Goal: Task Accomplishment & Management: Use online tool/utility

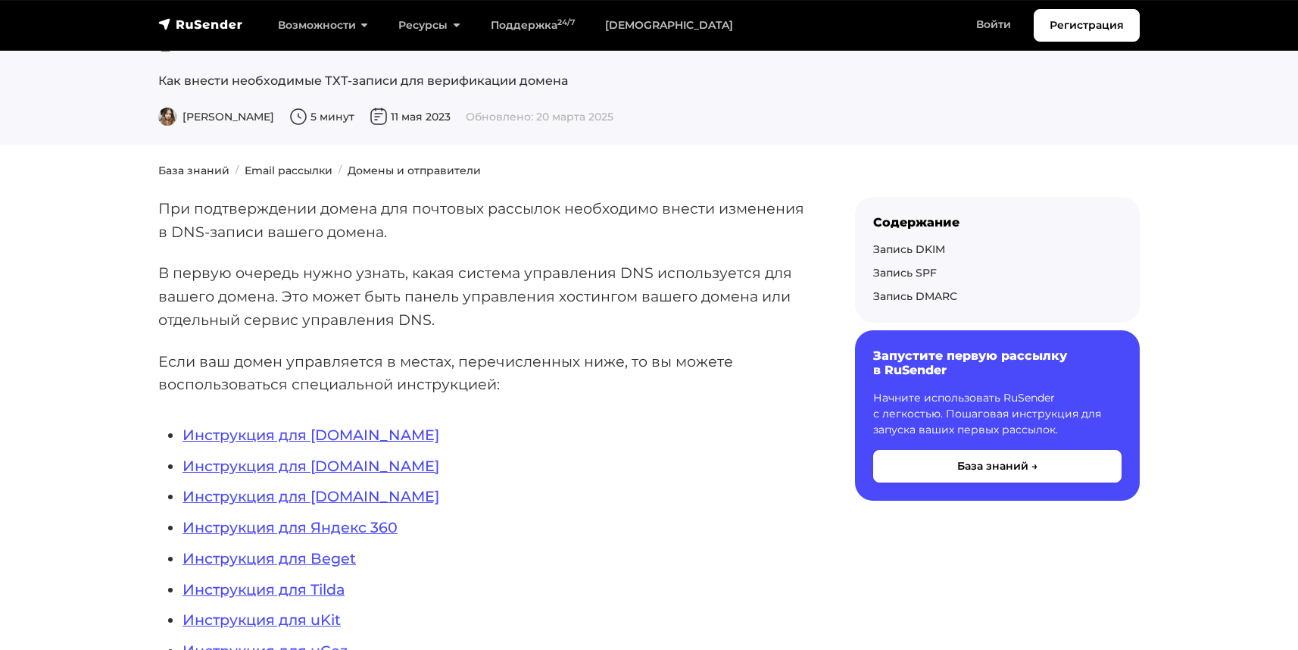
scroll to position [163, 0]
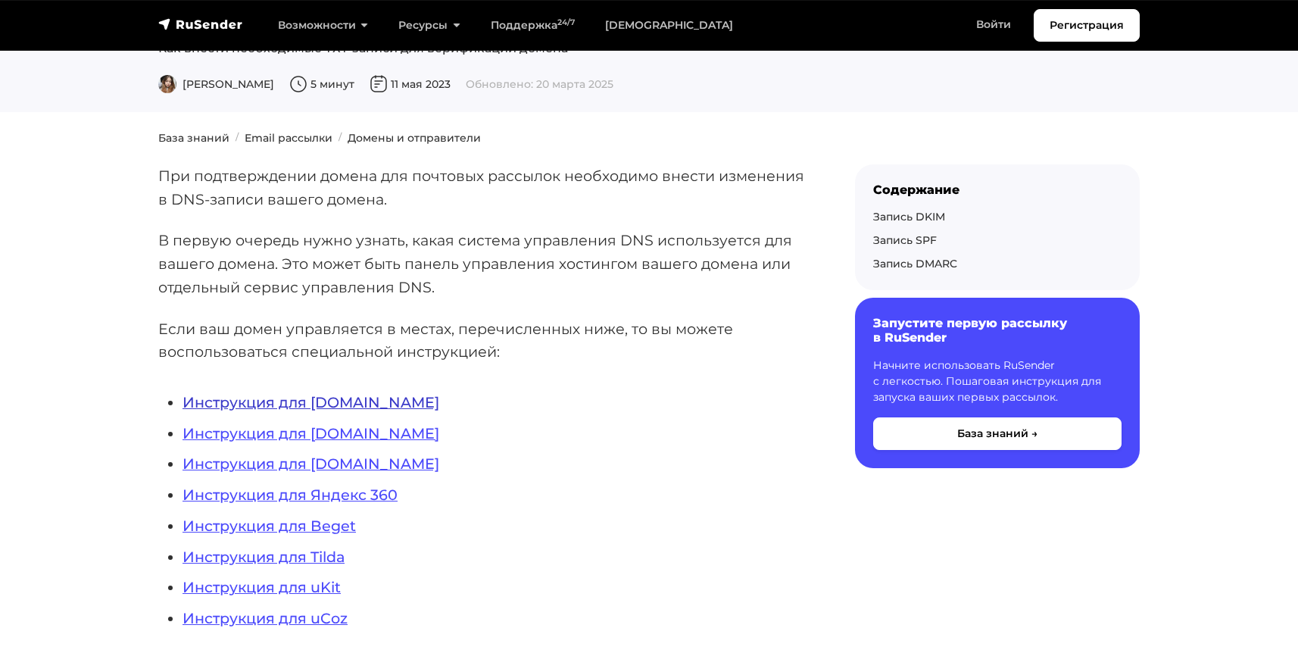
click at [337, 400] on link "Инструкция для [DOMAIN_NAME]" at bounding box center [311, 402] width 257 height 18
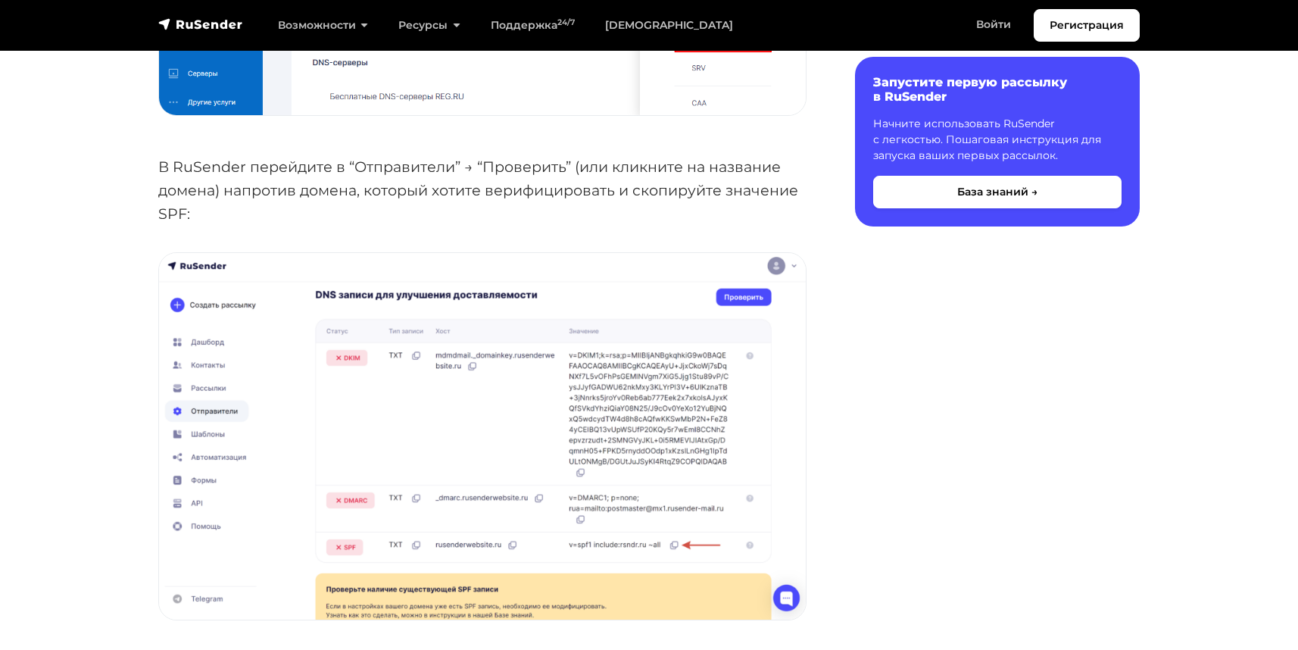
scroll to position [2338, 0]
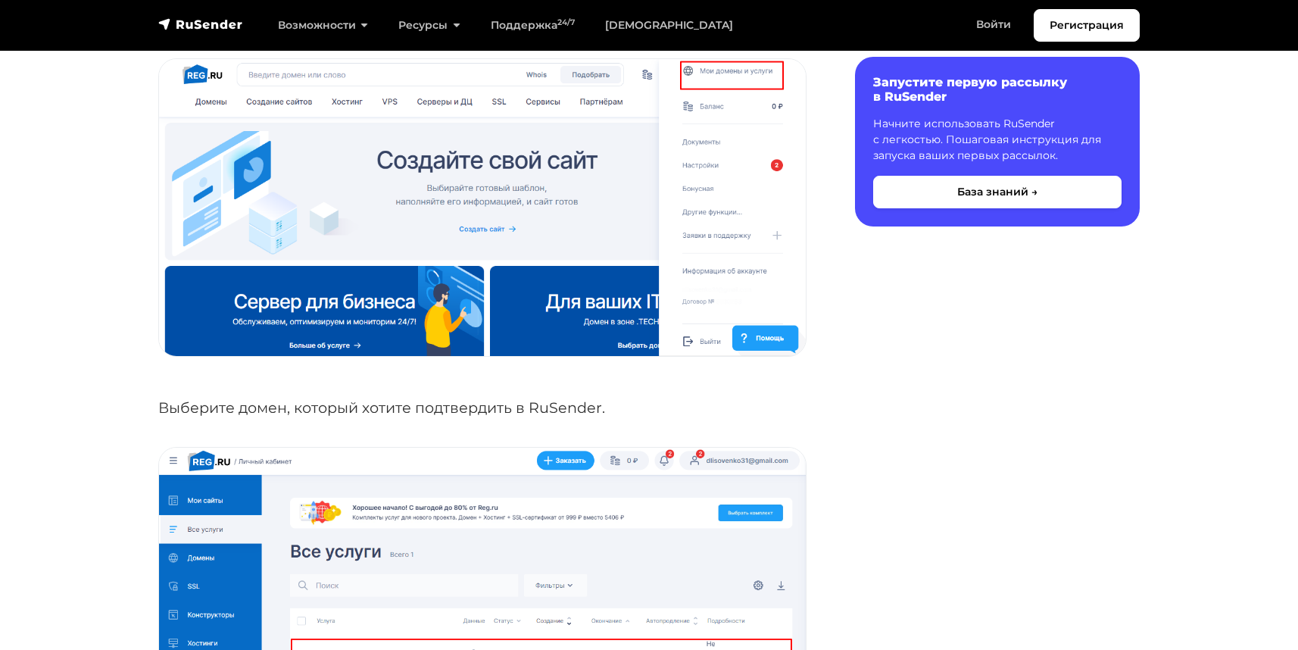
scroll to position [432, 0]
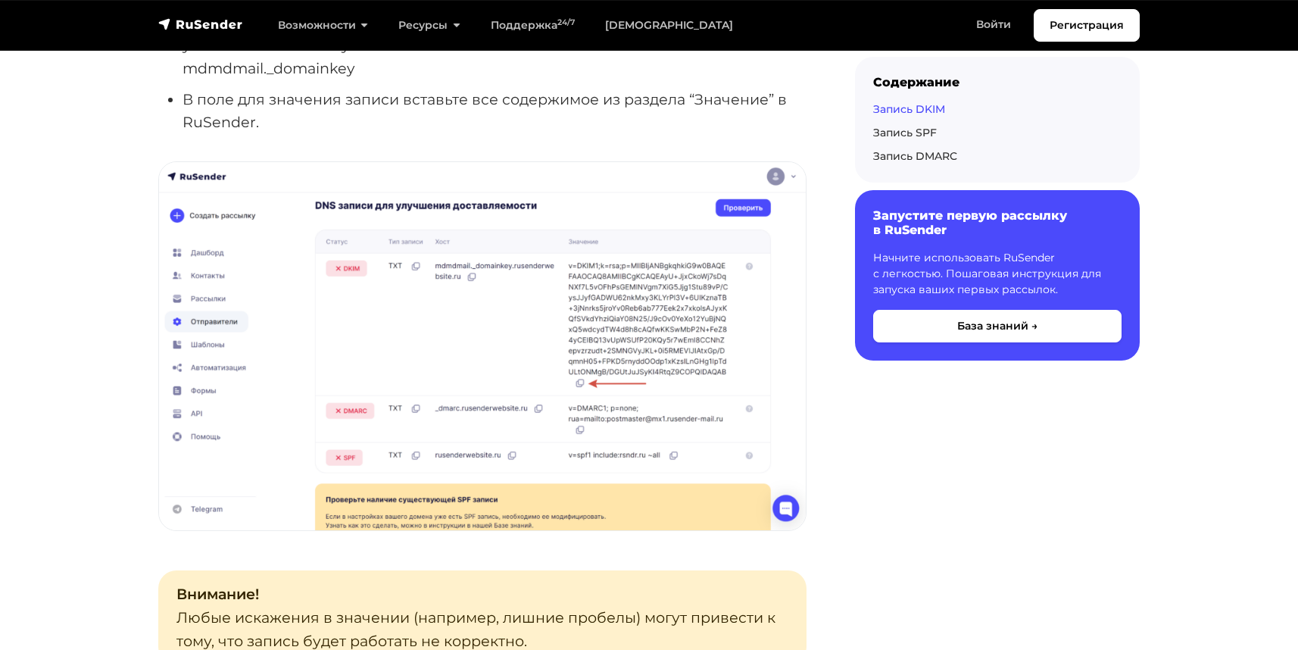
scroll to position [1570, 0]
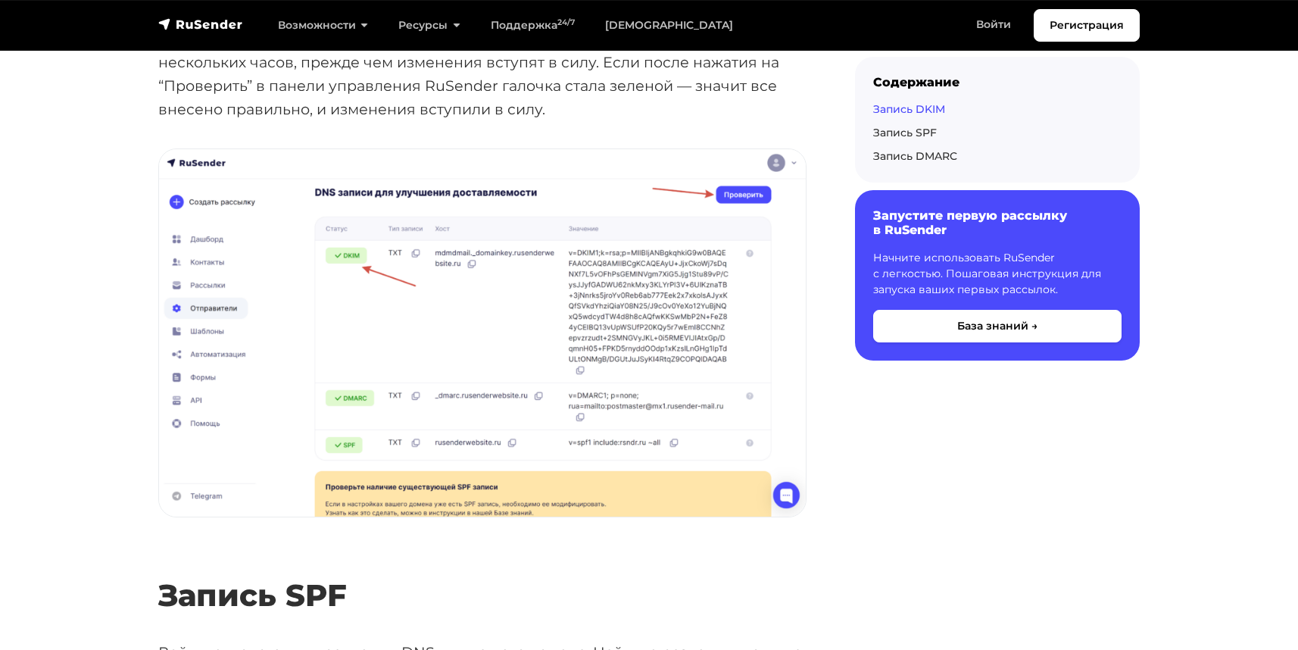
scroll to position [2001, 0]
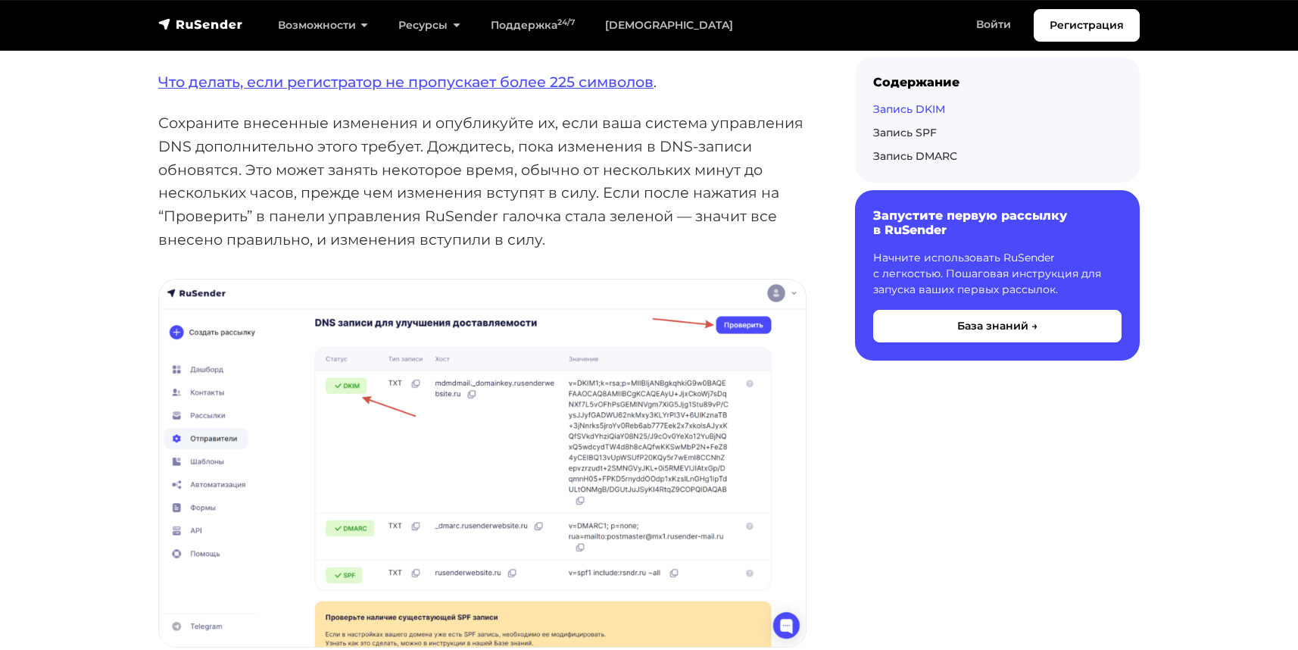
scroll to position [2001, 0]
click at [1002, 17] on link "Войти" at bounding box center [993, 24] width 65 height 31
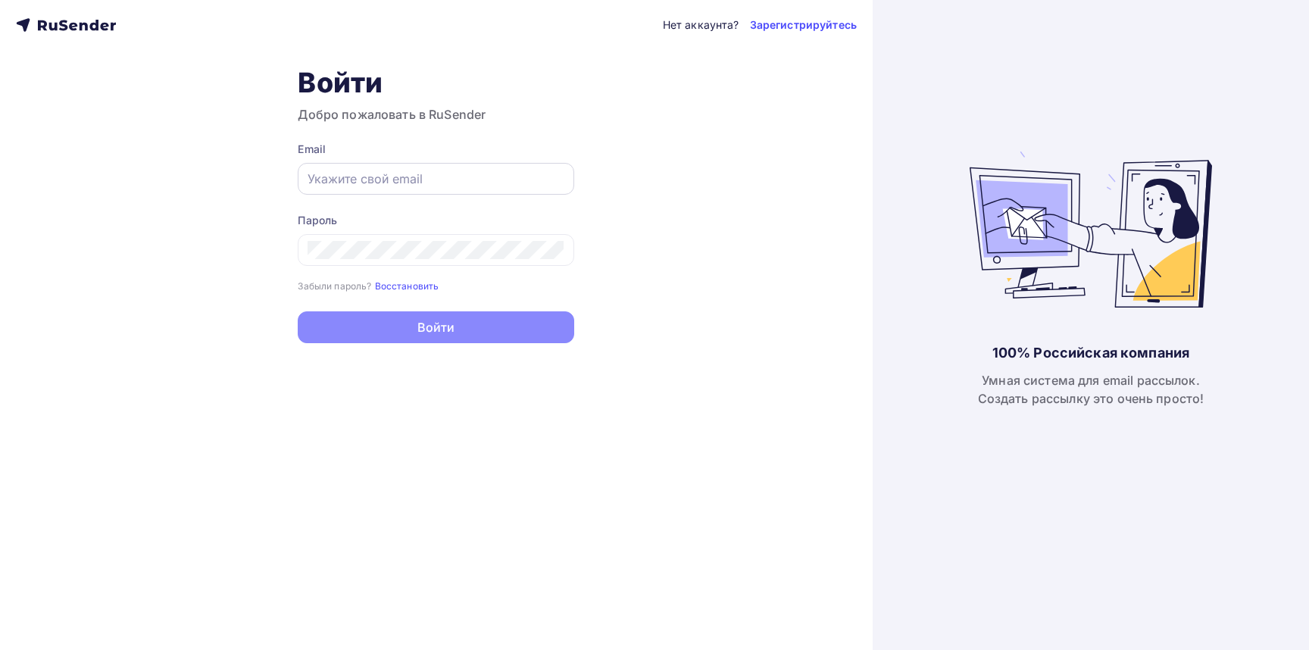
click at [382, 189] on div at bounding box center [436, 179] width 276 height 32
paste input "[EMAIL_ADDRESS][DOMAIN_NAME]"
type input "[EMAIL_ADDRESS][DOMAIN_NAME]"
click at [374, 239] on div at bounding box center [436, 250] width 276 height 32
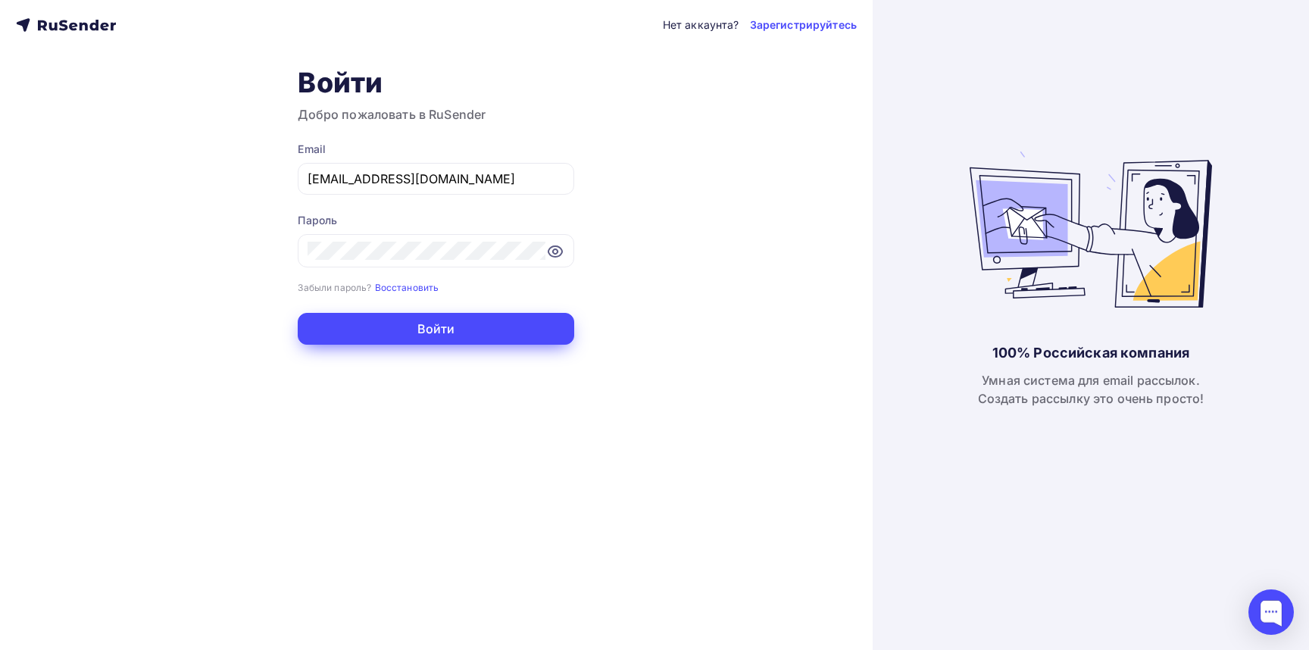
click at [487, 341] on button "Войти" at bounding box center [436, 329] width 276 height 32
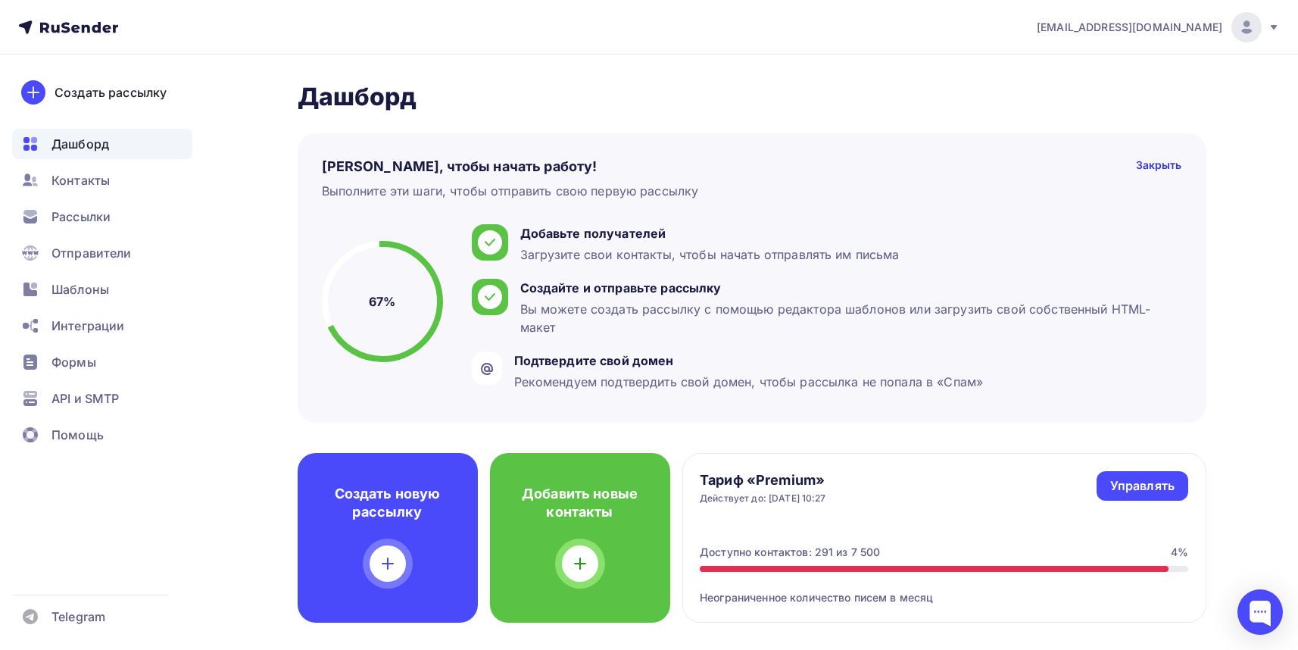
scroll to position [485, 0]
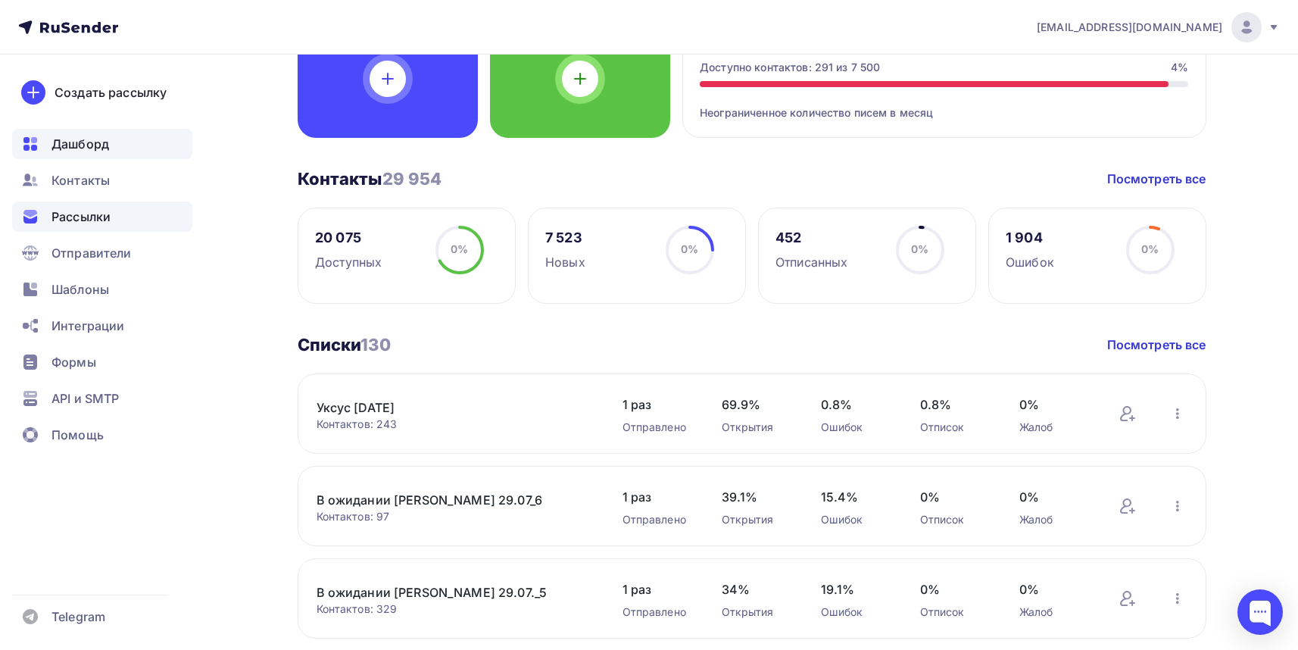
click at [86, 215] on span "Рассылки" at bounding box center [80, 216] width 59 height 18
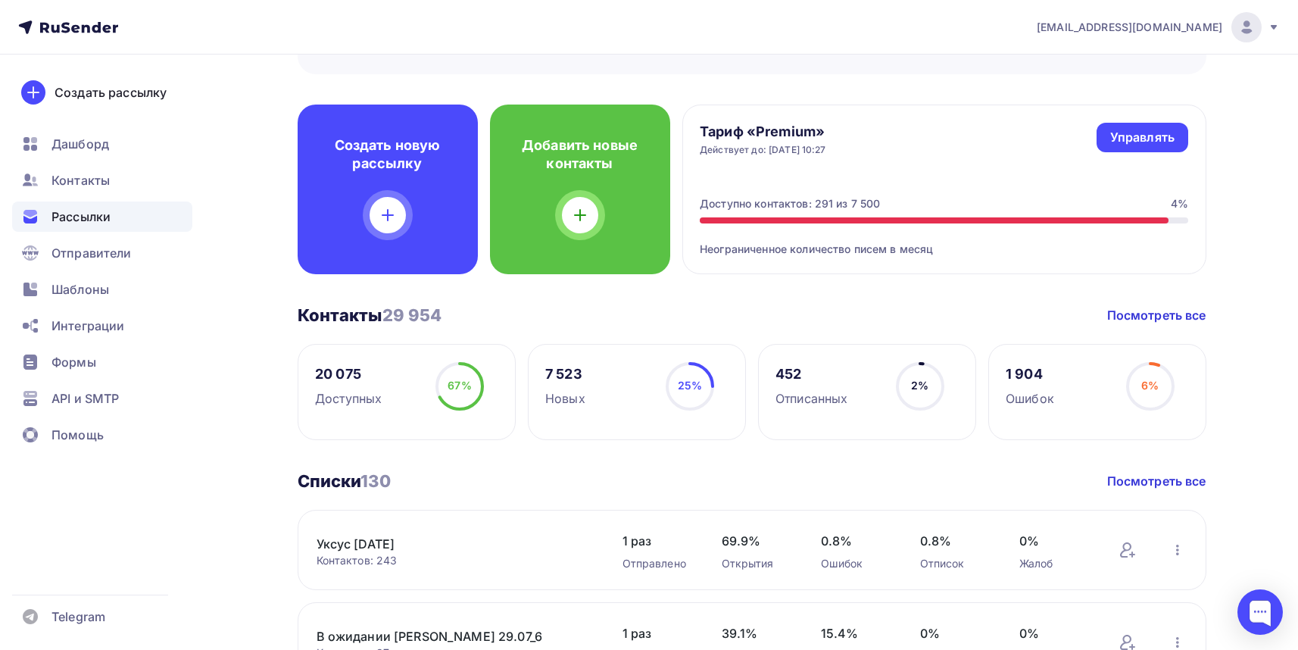
click at [78, 213] on span "Рассылки" at bounding box center [80, 216] width 59 height 18
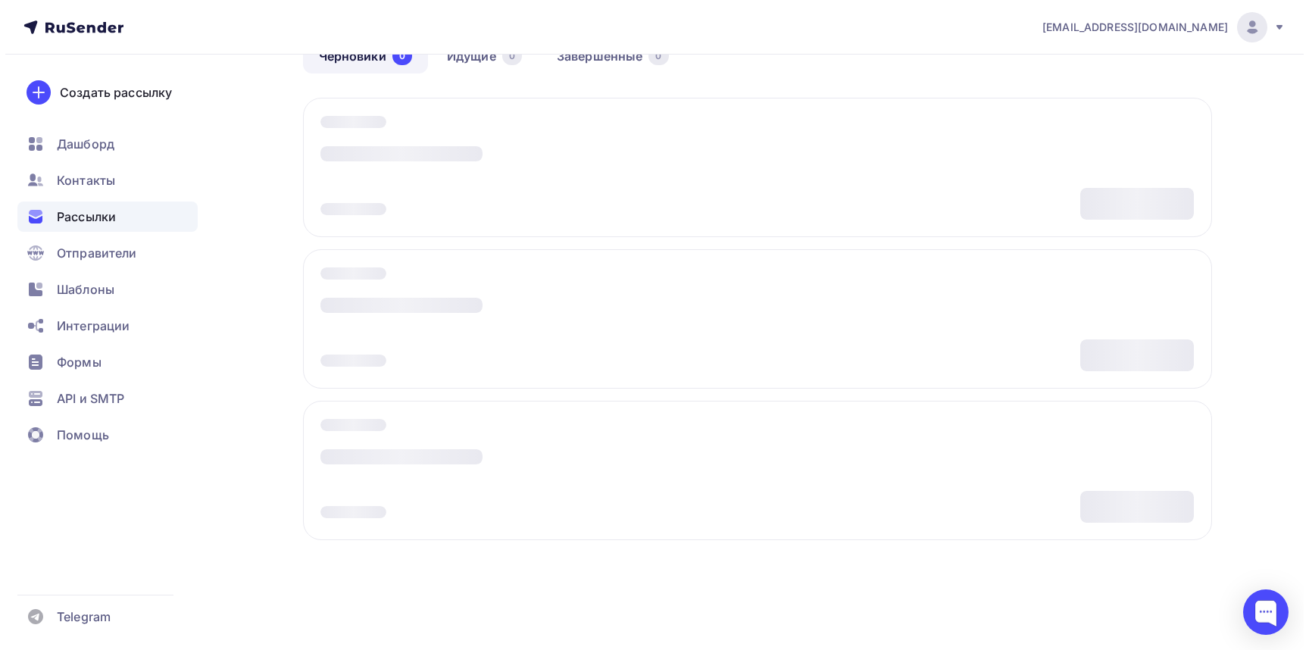
scroll to position [0, 0]
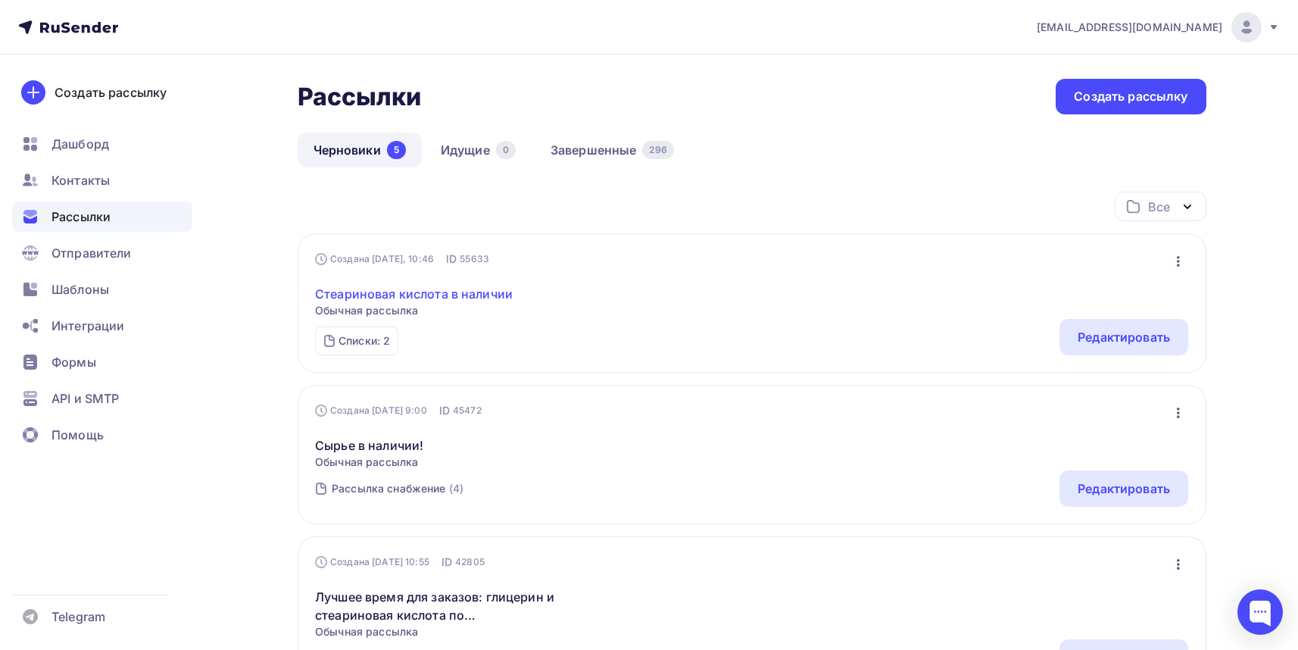
click at [405, 297] on link "Стеариновая кислота в наличии" at bounding box center [414, 294] width 198 height 18
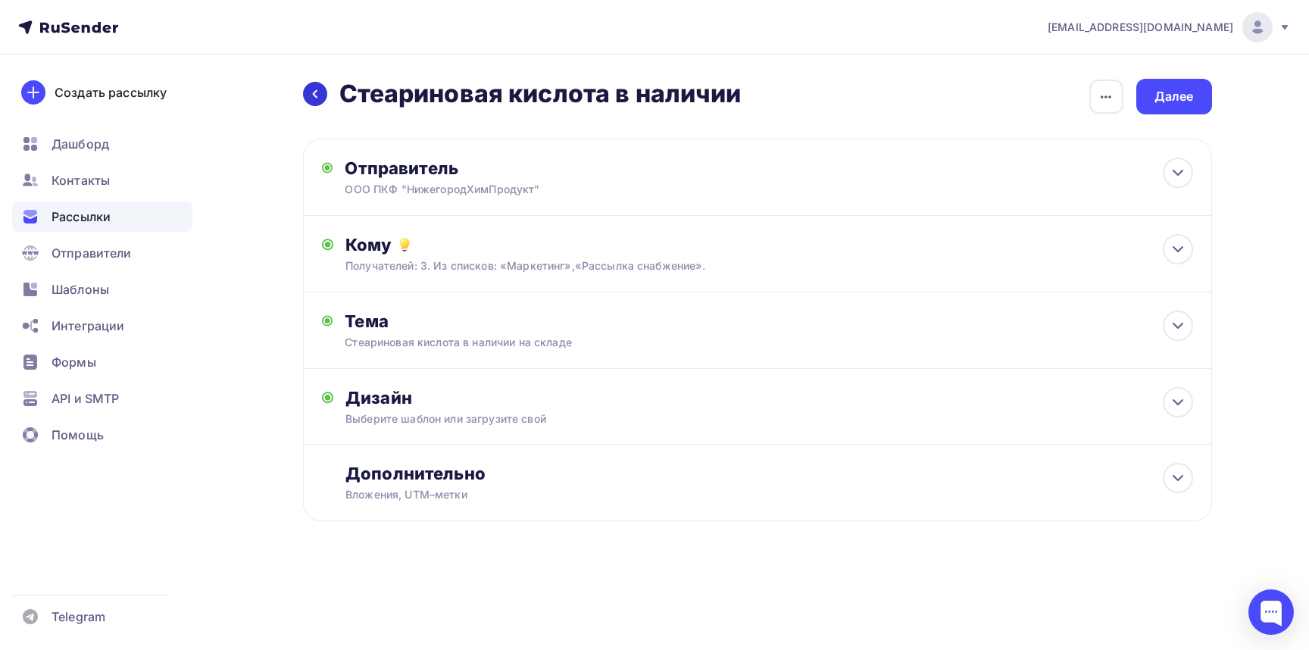
click at [316, 100] on div at bounding box center [315, 94] width 24 height 24
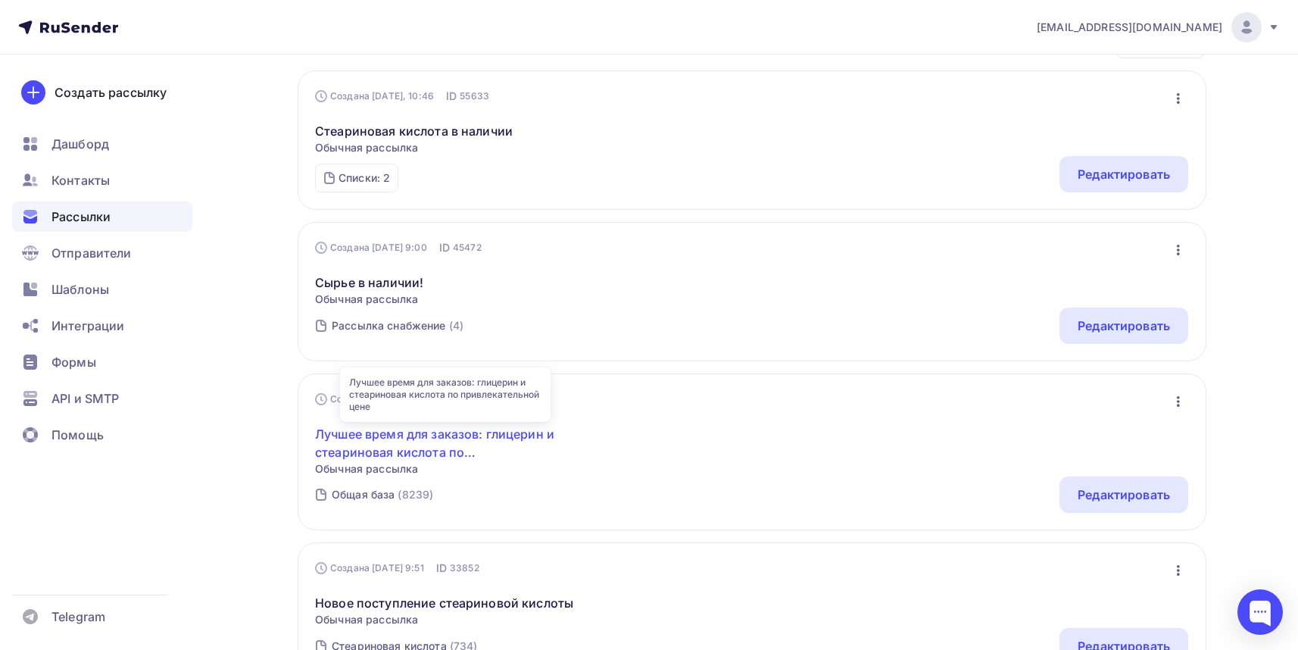
scroll to position [30, 0]
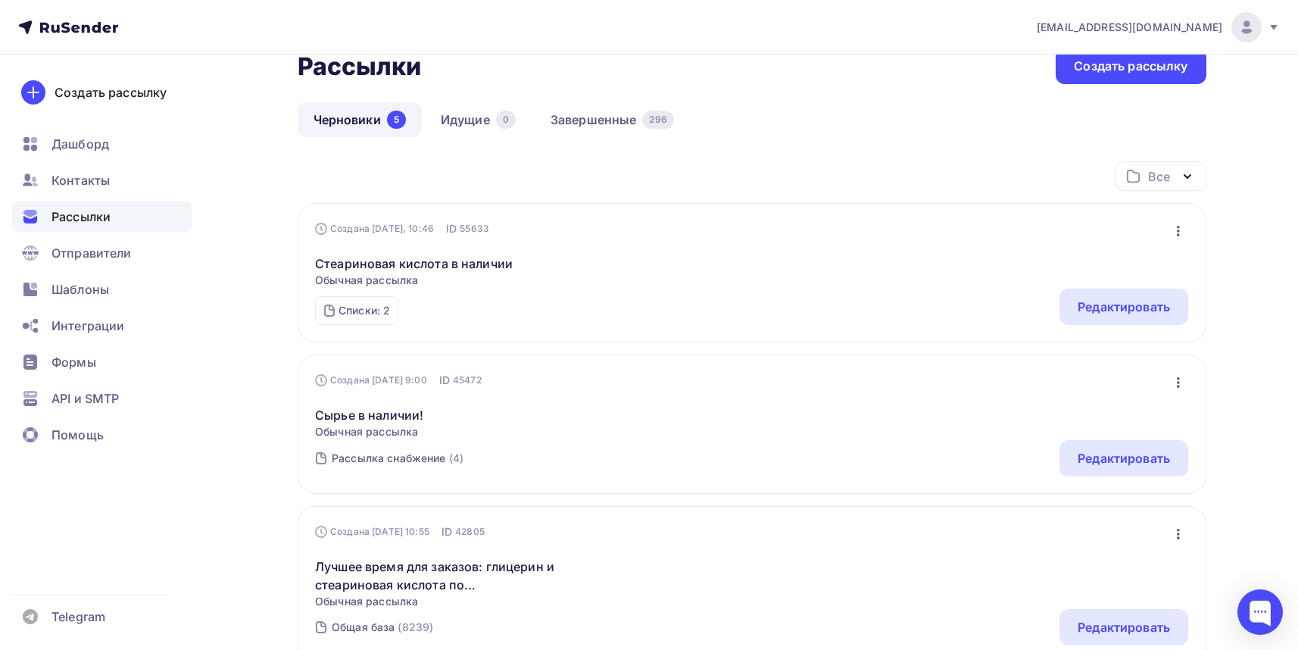
click at [1180, 231] on icon "button" at bounding box center [1178, 231] width 18 height 18
click at [844, 167] on div "Все Все папки Создать новую папку" at bounding box center [752, 182] width 909 height 42
click at [388, 261] on link "Стеариновая кислота в наличии" at bounding box center [414, 263] width 198 height 18
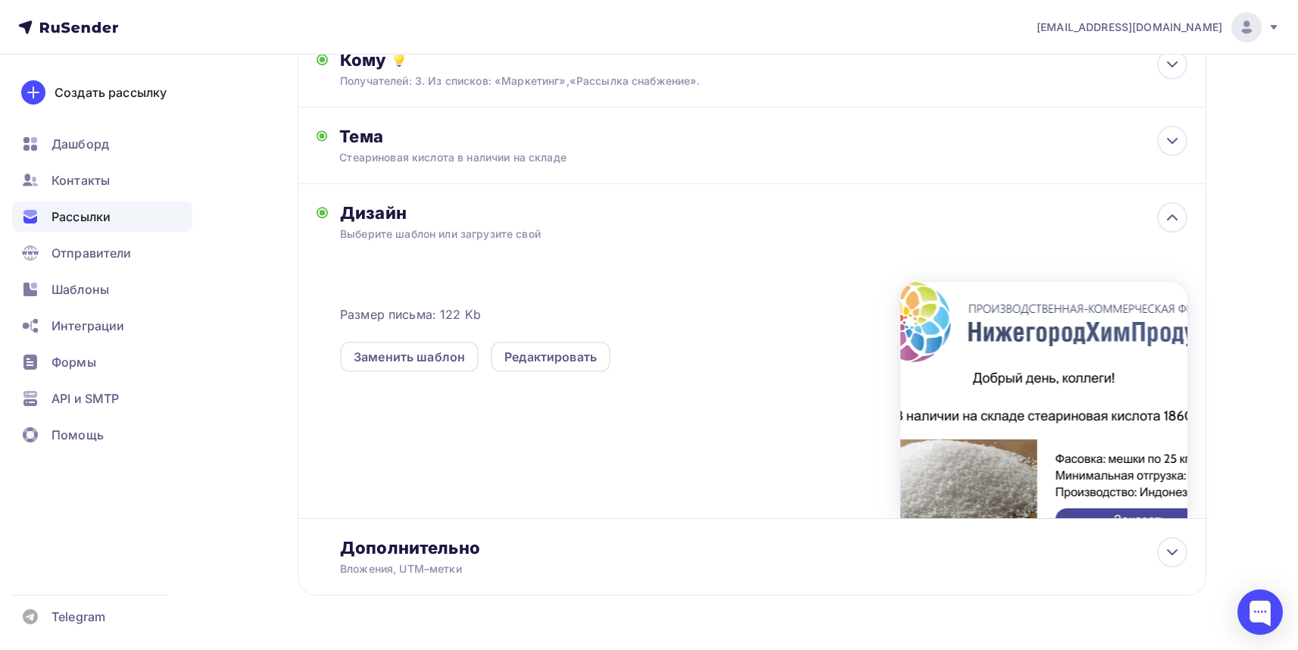
scroll to position [230, 0]
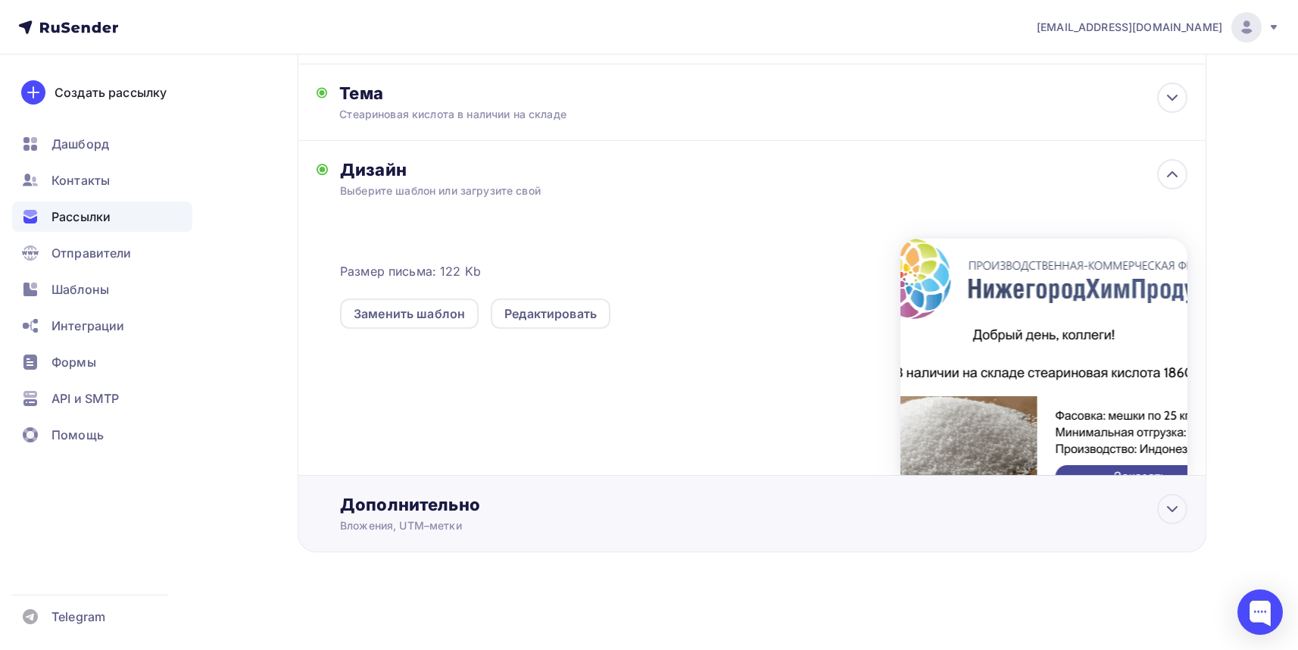
click at [465, 518] on div "Вложения, UTM–метки" at bounding box center [721, 525] width 763 height 15
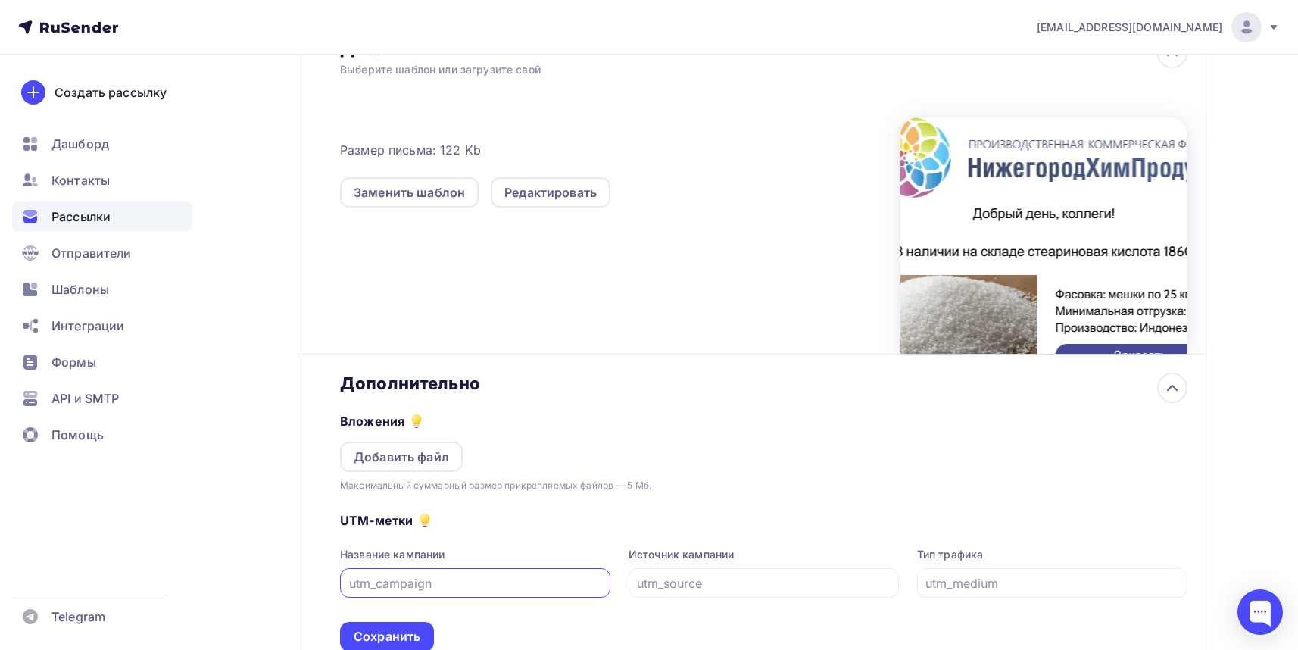
scroll to position [466, 0]
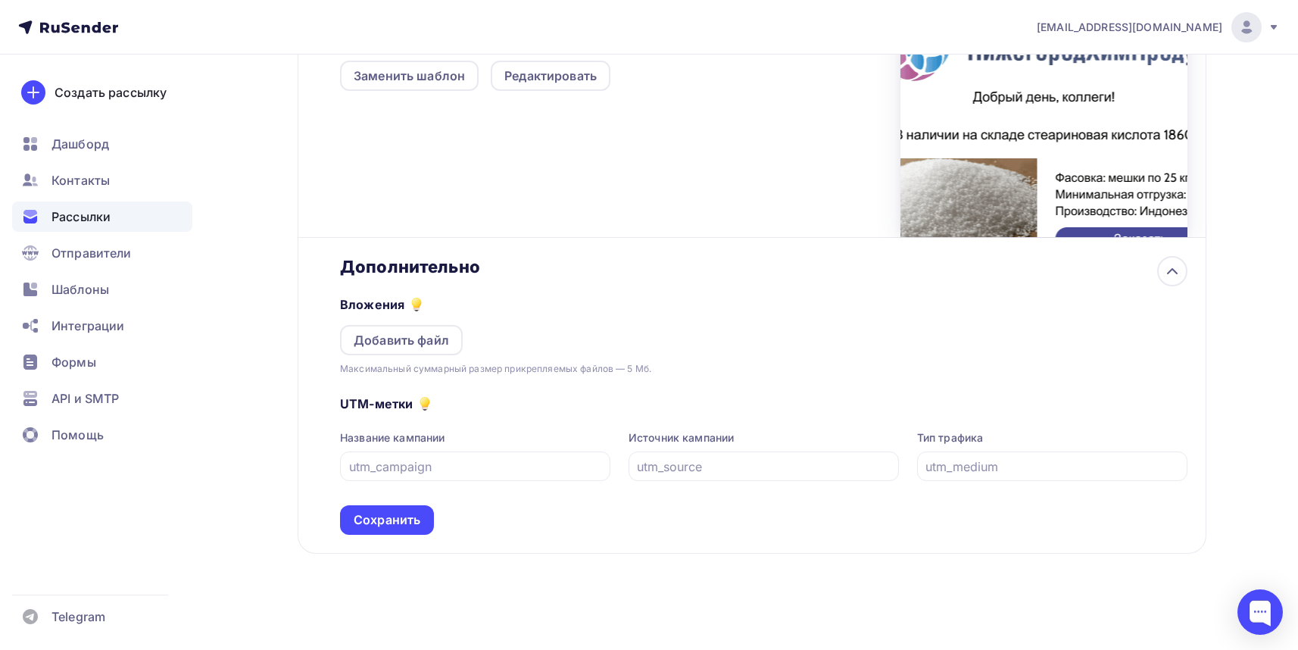
click at [482, 269] on div "Дополнительно" at bounding box center [763, 266] width 847 height 21
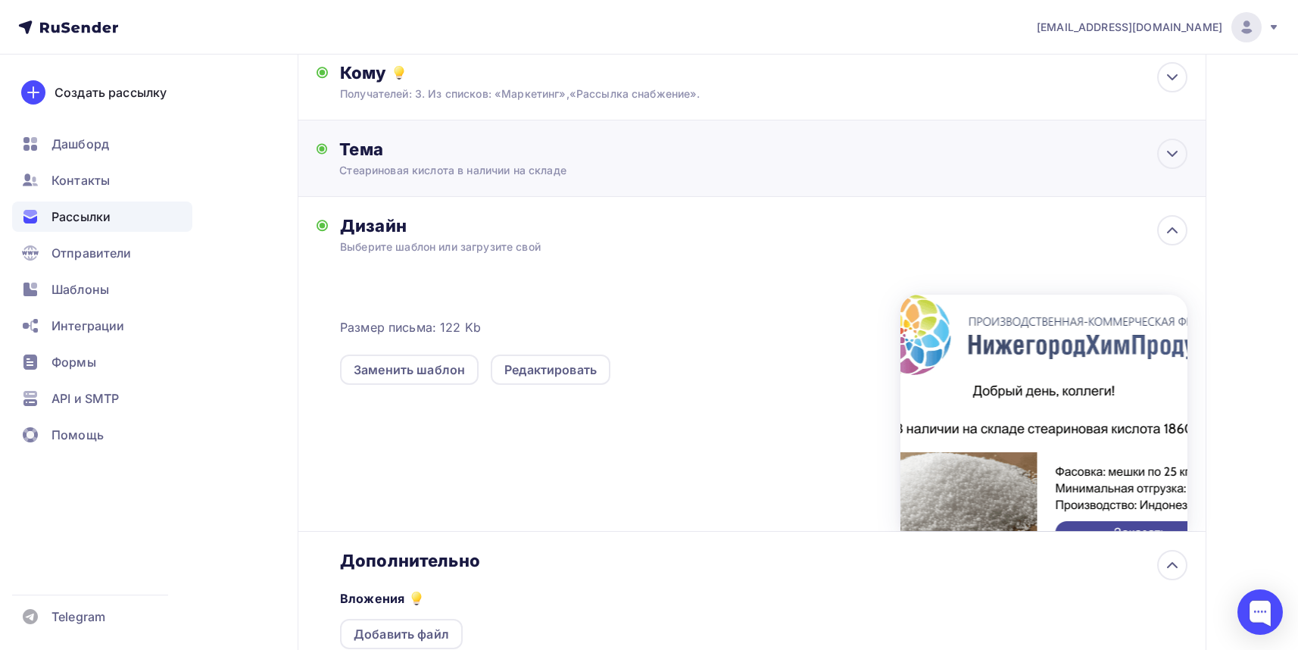
click at [416, 169] on div "Стеариновая кислота в наличии на складе" at bounding box center [474, 170] width 270 height 15
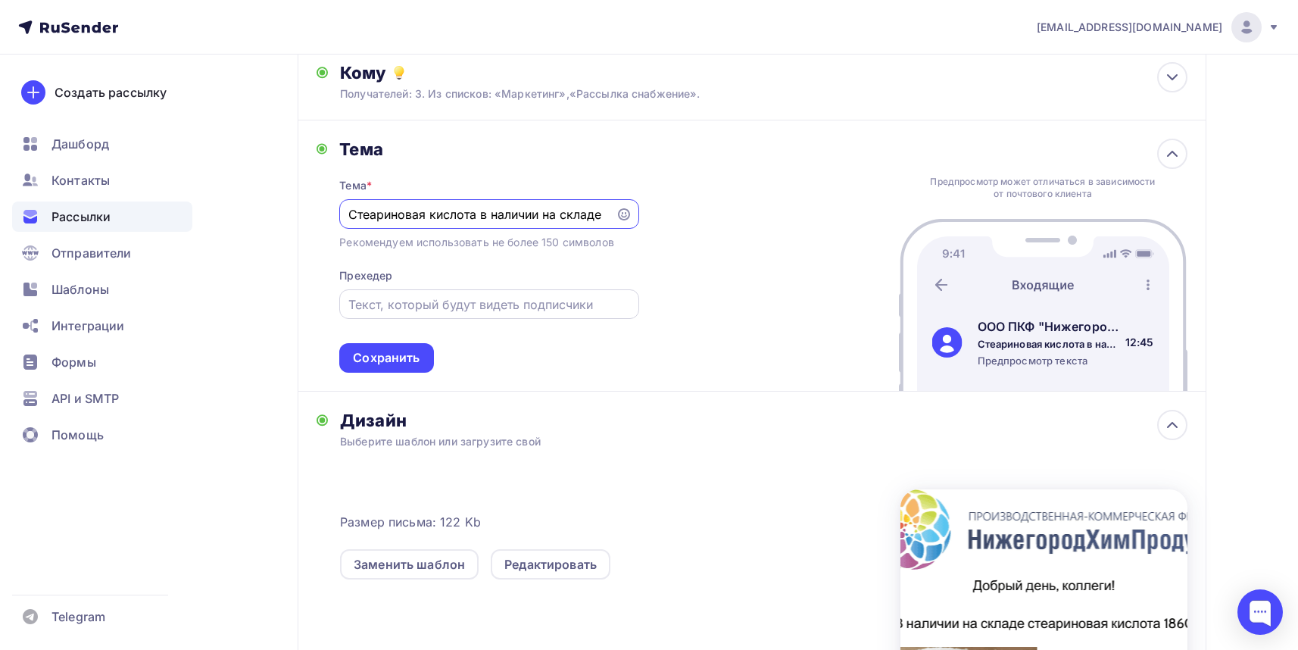
scroll to position [0, 0]
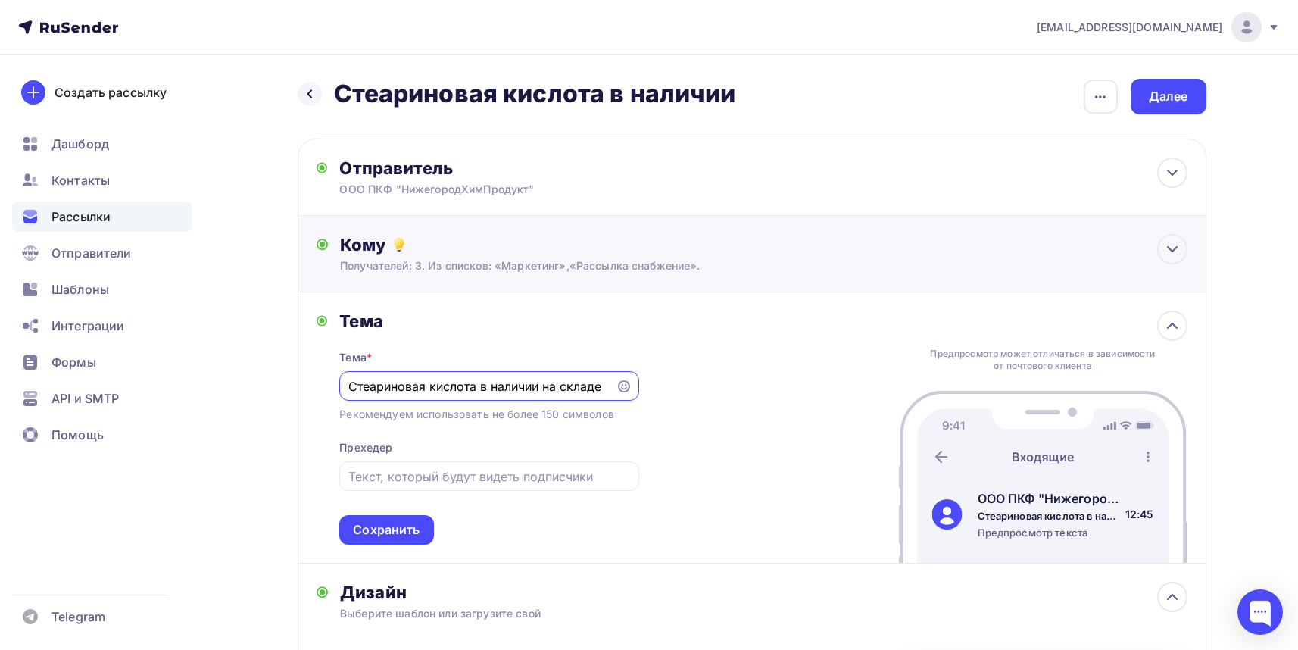
click at [435, 261] on div "Получателей: 3. Из списков: «Маркетинг»,«Рассылка снабжение»." at bounding box center [721, 265] width 763 height 15
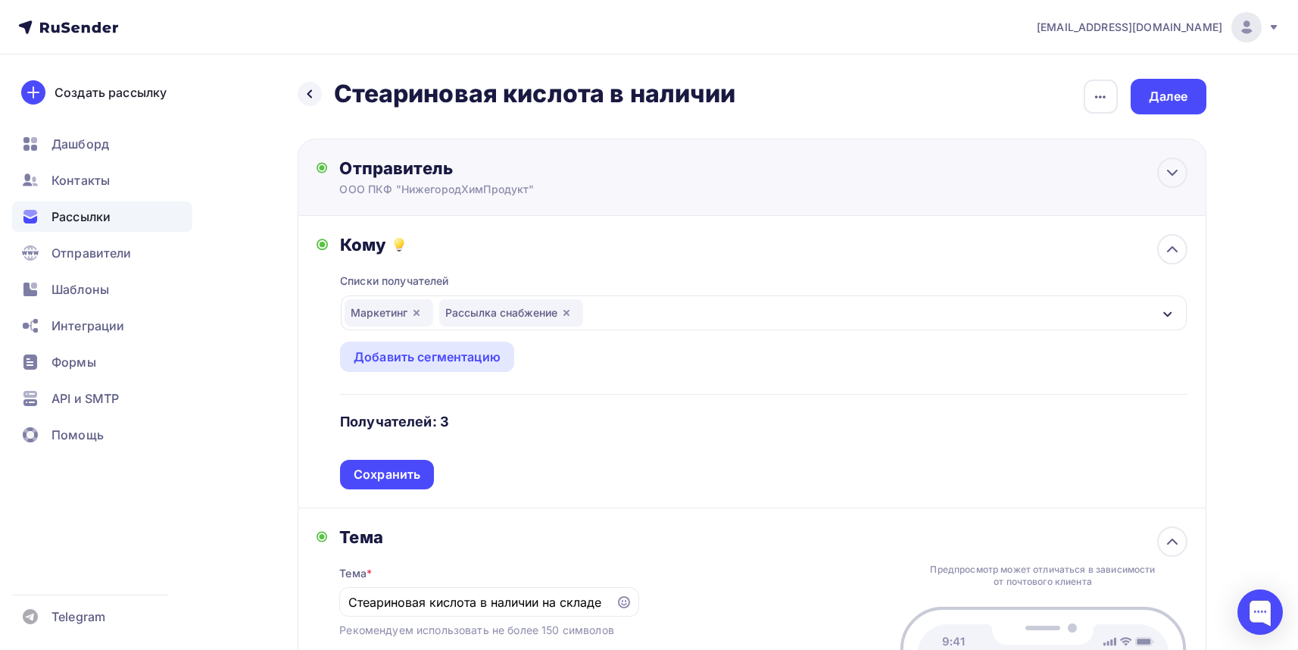
click at [438, 176] on div "Отправитель" at bounding box center [503, 168] width 328 height 21
type input "ООО ПКФ "НижегородХимПродукт""
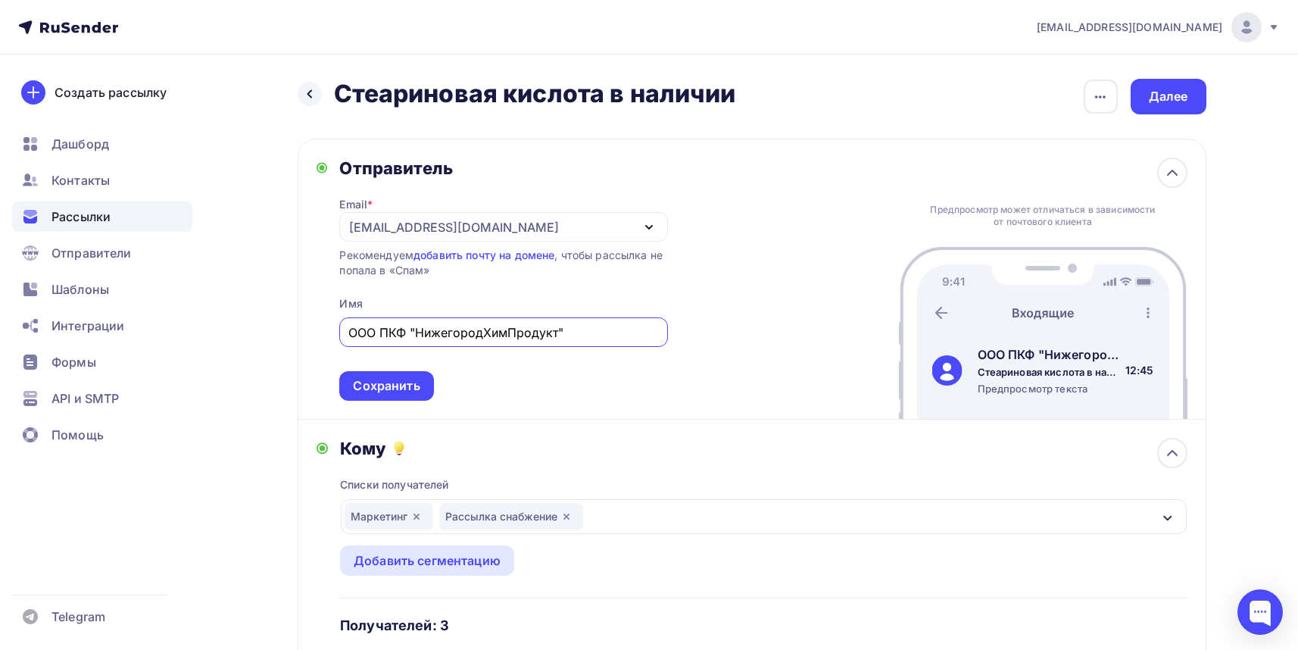
click at [617, 226] on div "[EMAIL_ADDRESS][DOMAIN_NAME]" at bounding box center [503, 227] width 328 height 30
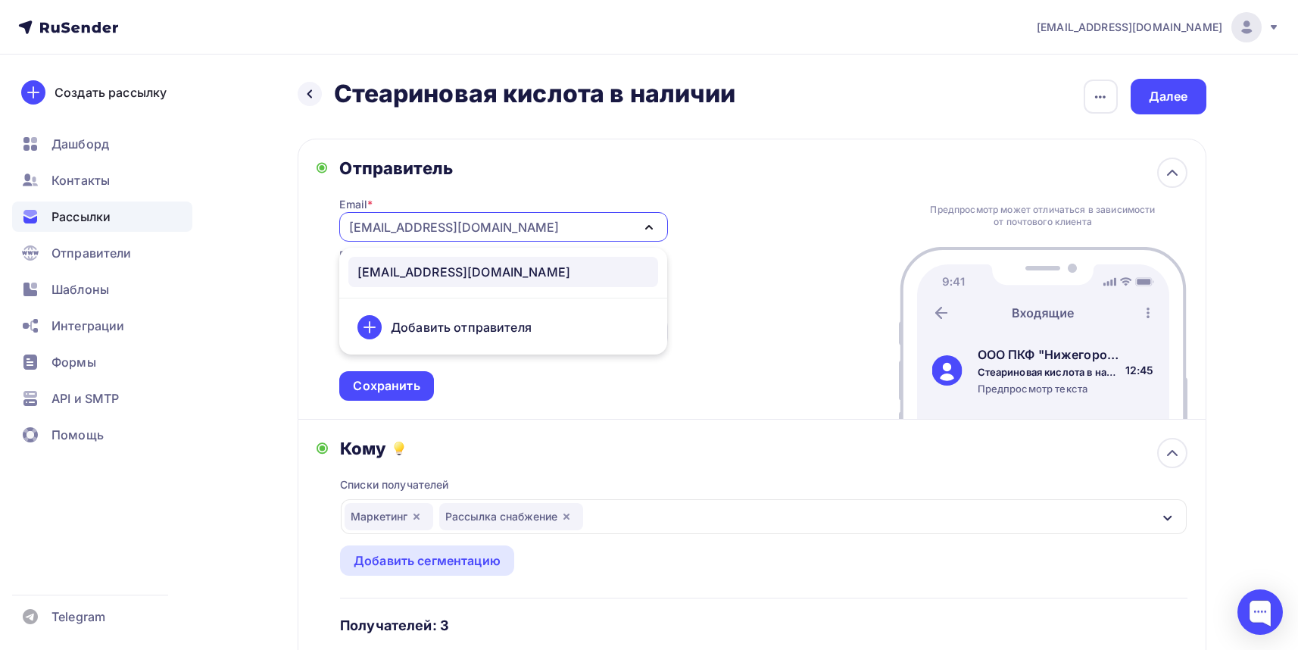
click at [834, 203] on div "Отправитель Email * crm_manager@pgs52.ru crm_manager@pgs52.ru Добавить отправит…" at bounding box center [752, 279] width 909 height 281
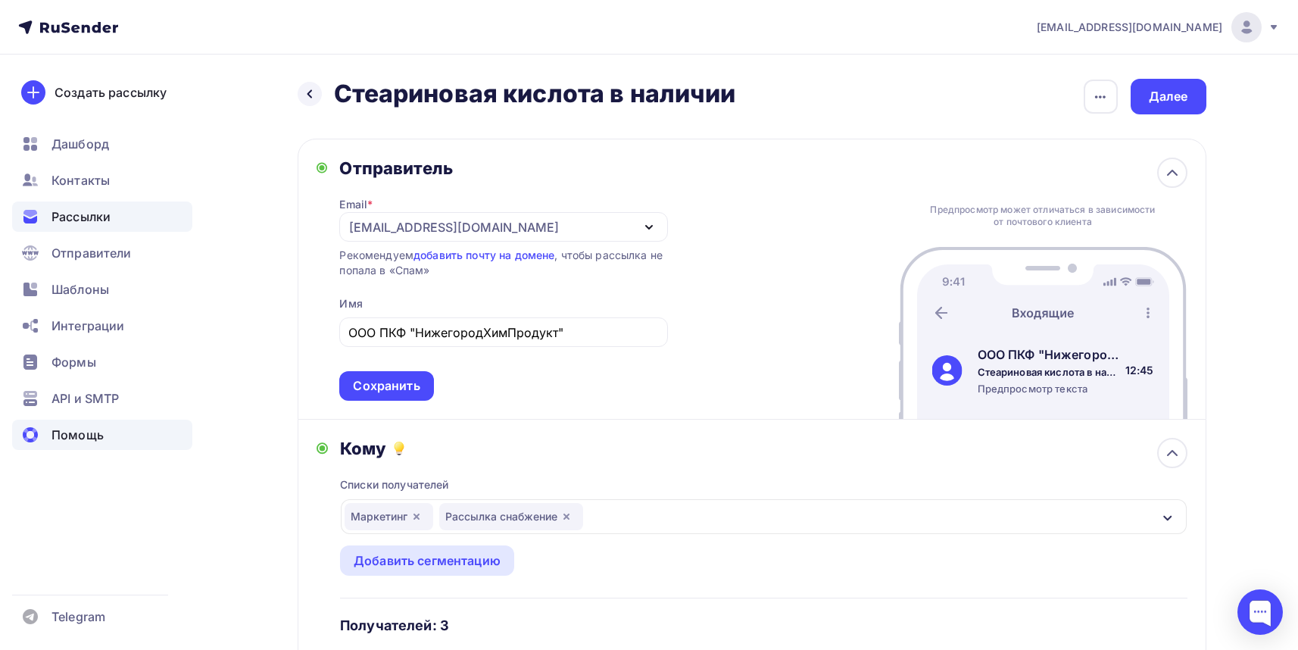
click at [101, 424] on div "Помощь" at bounding box center [102, 435] width 180 height 30
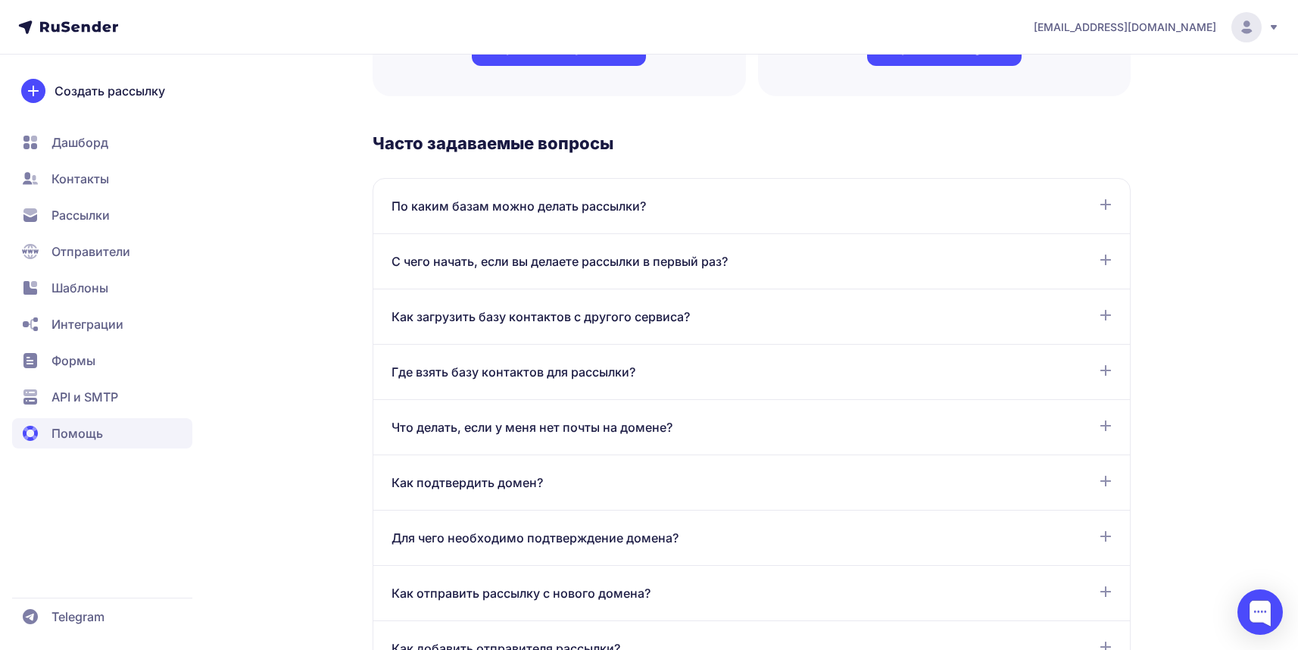
scroll to position [494, 0]
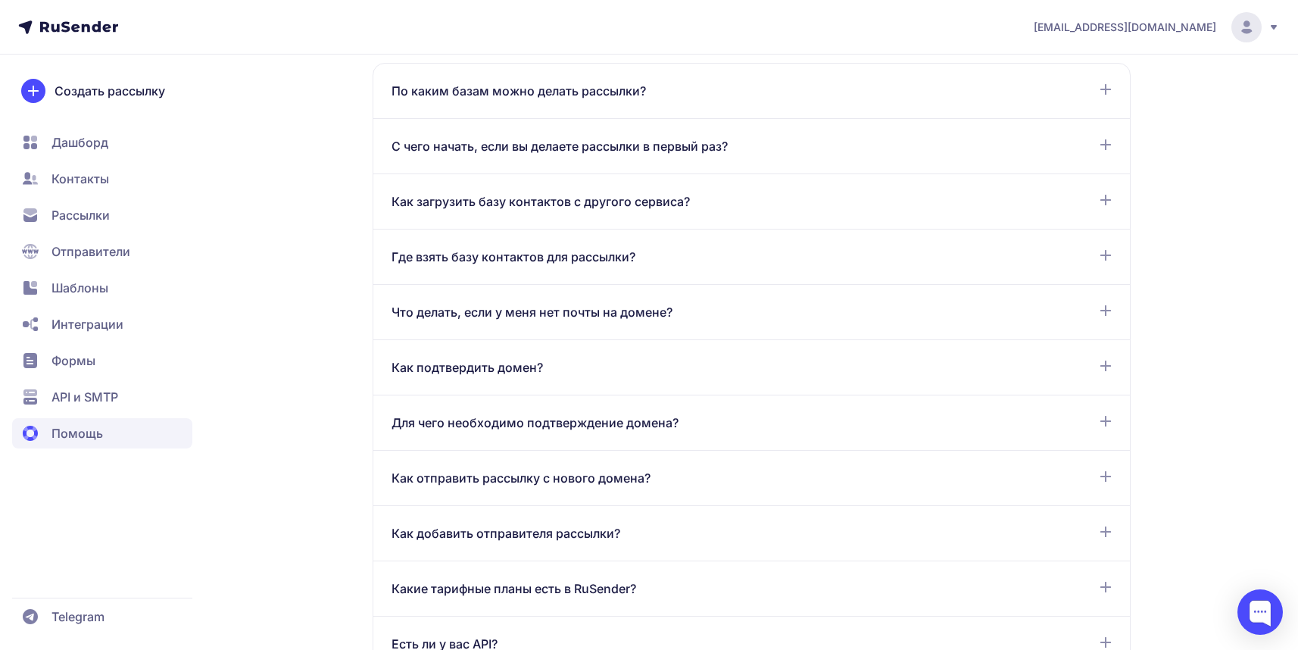
click at [749, 362] on div "Как подтвердить домен?" at bounding box center [752, 367] width 720 height 18
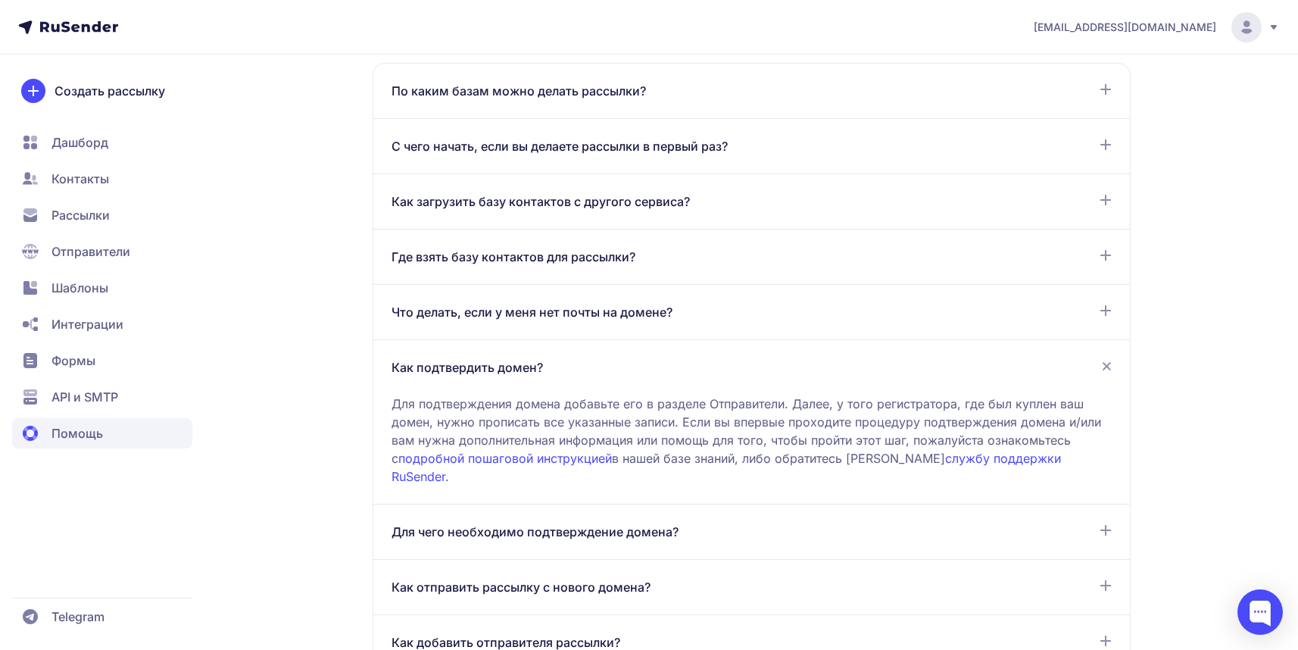
scroll to position [516, 0]
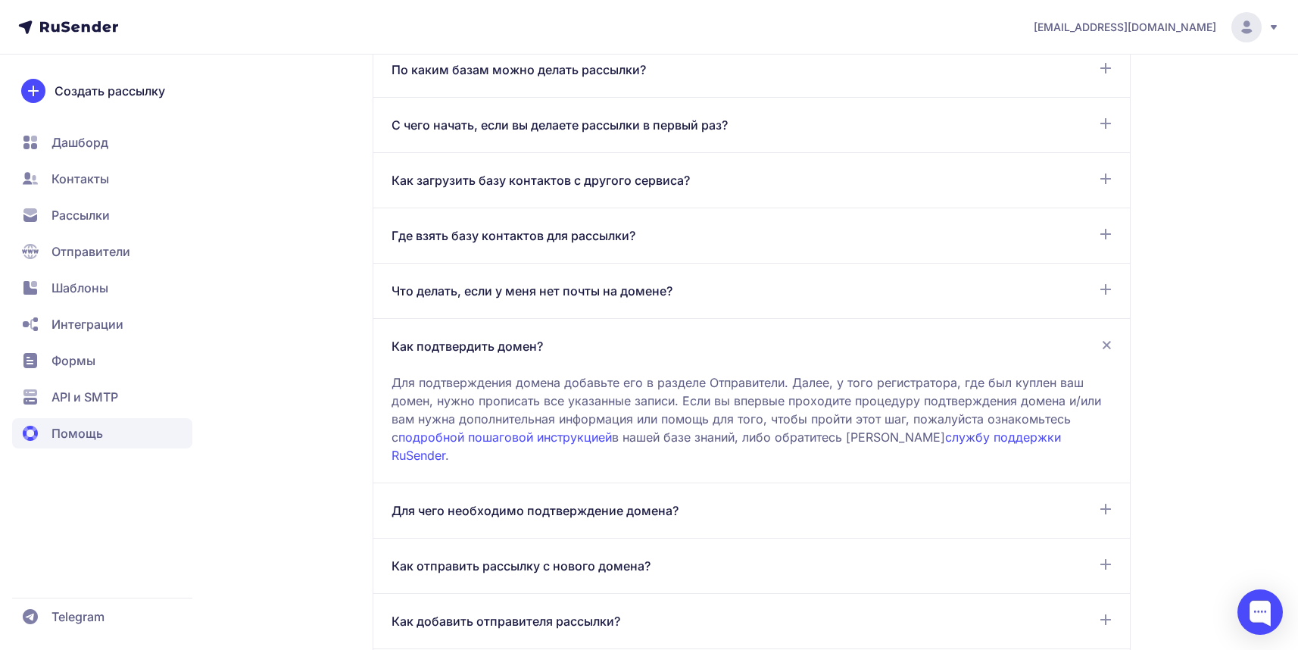
click at [101, 248] on span "Отправители" at bounding box center [90, 251] width 79 height 18
click at [482, 437] on link "подробной пошаговой инструкцией" at bounding box center [505, 436] width 214 height 15
click at [64, 245] on span "Отправители" at bounding box center [90, 251] width 79 height 18
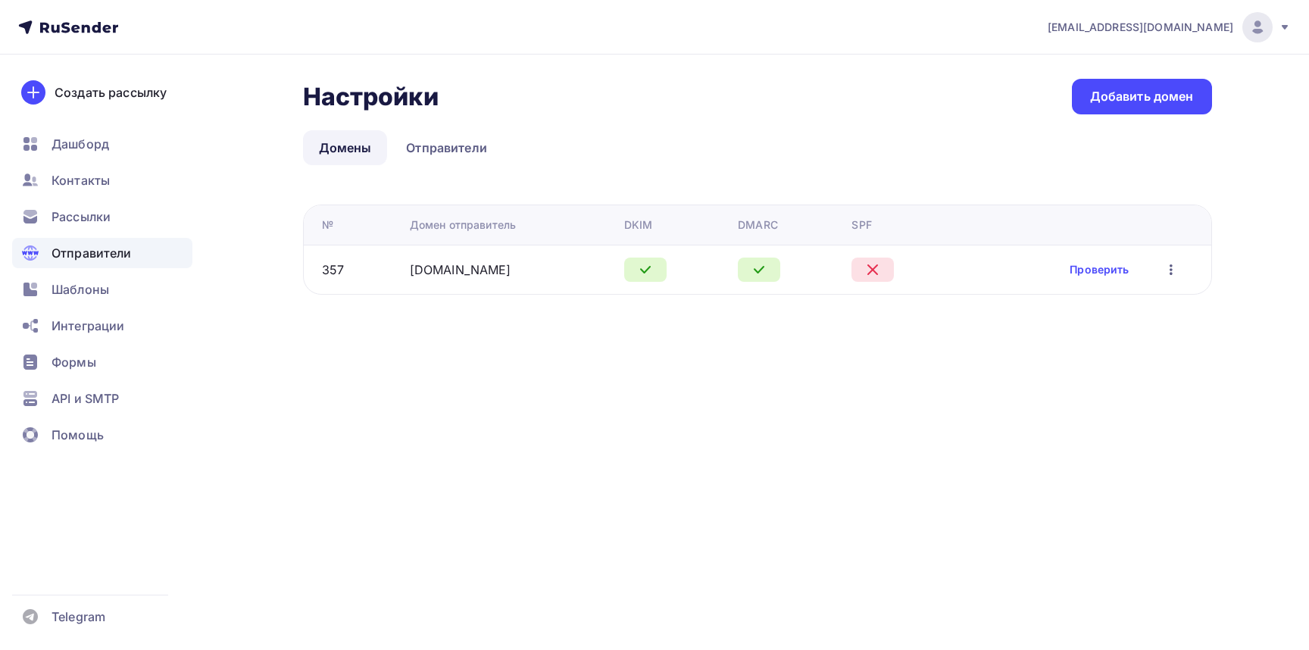
click at [750, 363] on div "crm_manager@pgs52.ru Аккаунт Тарифы Выйти Создать рассылку Дашборд Контакты Рас…" at bounding box center [654, 325] width 1309 height 650
click at [1172, 270] on icon "button" at bounding box center [1171, 269] width 18 height 18
click at [691, 442] on div "crm_manager@pgs52.ru Аккаунт Тарифы Выйти Создать рассылку Дашборд Контакты Рас…" at bounding box center [654, 325] width 1309 height 650
click at [874, 270] on icon at bounding box center [872, 269] width 18 height 18
click at [866, 270] on icon at bounding box center [872, 269] width 18 height 18
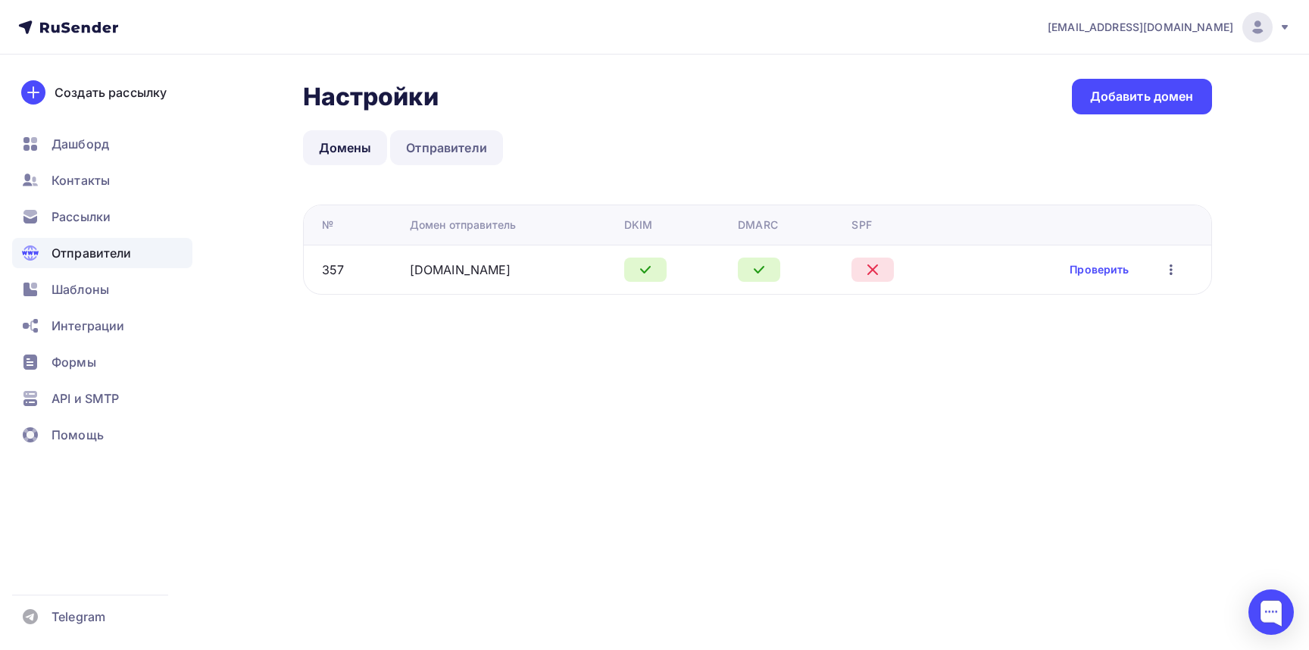
click at [452, 146] on link "Отправители" at bounding box center [446, 147] width 113 height 35
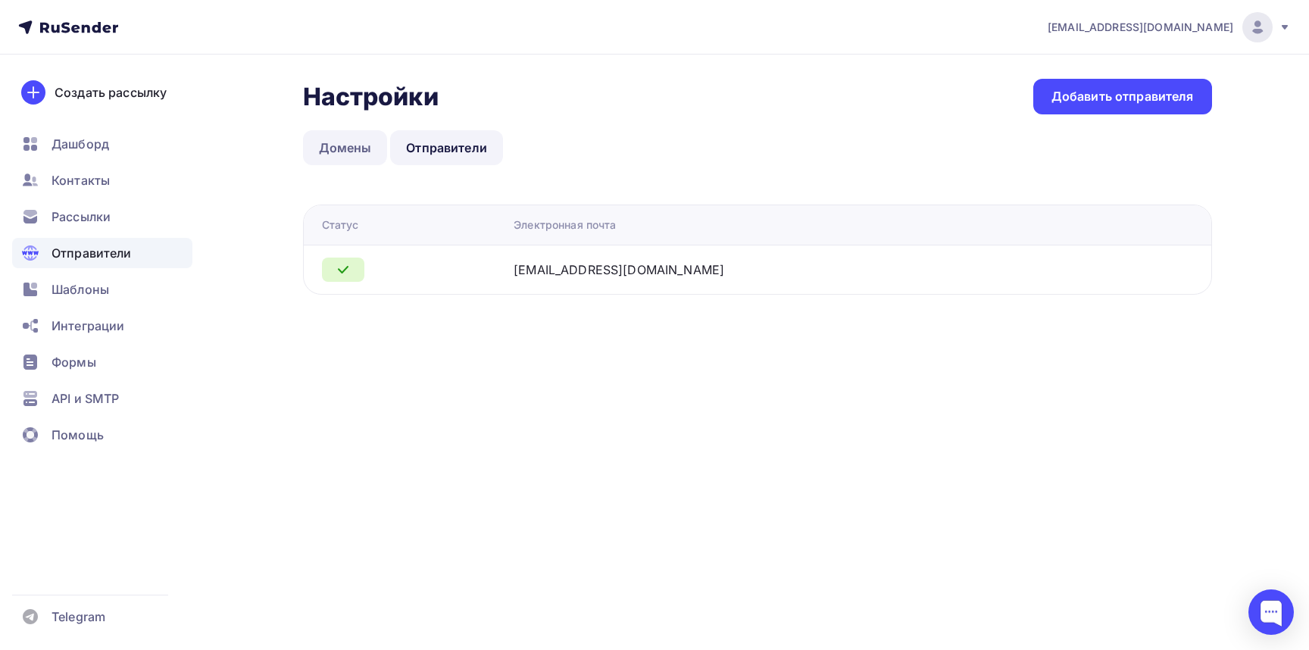
click at [348, 149] on link "Домены" at bounding box center [345, 147] width 85 height 35
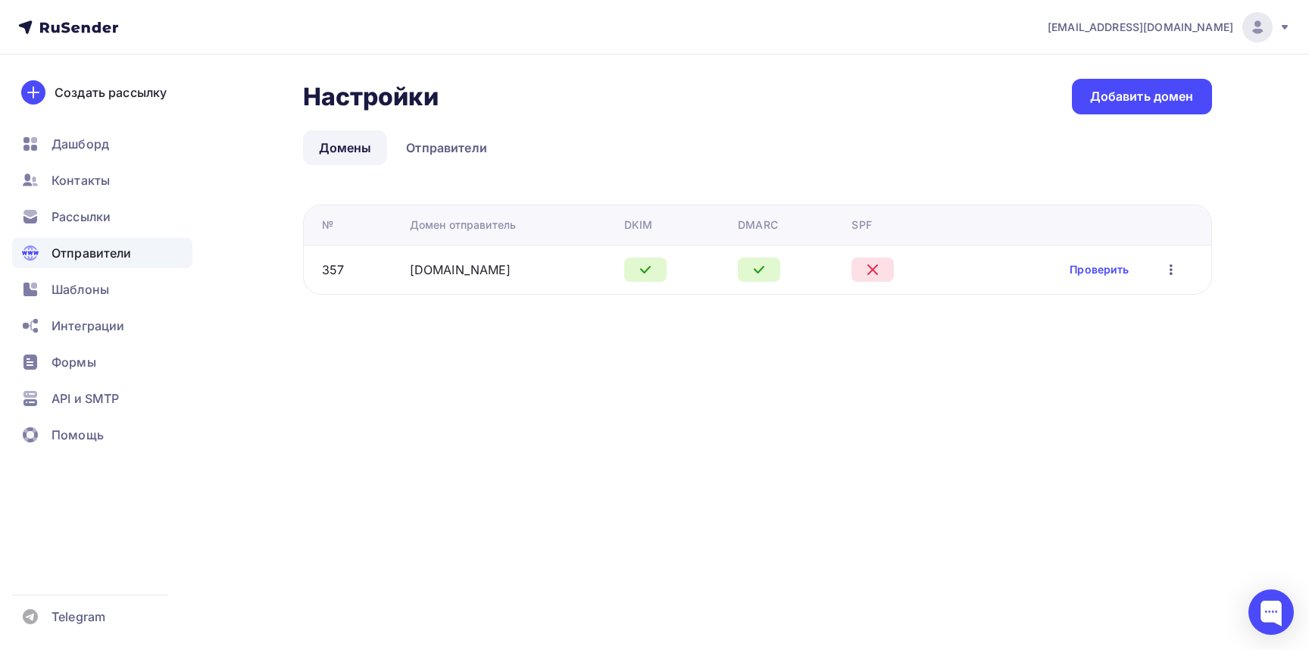
click at [869, 267] on icon at bounding box center [872, 269] width 18 height 18
drag, startPoint x: 852, startPoint y: 223, endPoint x: 869, endPoint y: 223, distance: 17.4
click at [869, 223] on div "SPF" at bounding box center [901, 224] width 101 height 15
click at [859, 223] on div "SPF" at bounding box center [861, 224] width 20 height 15
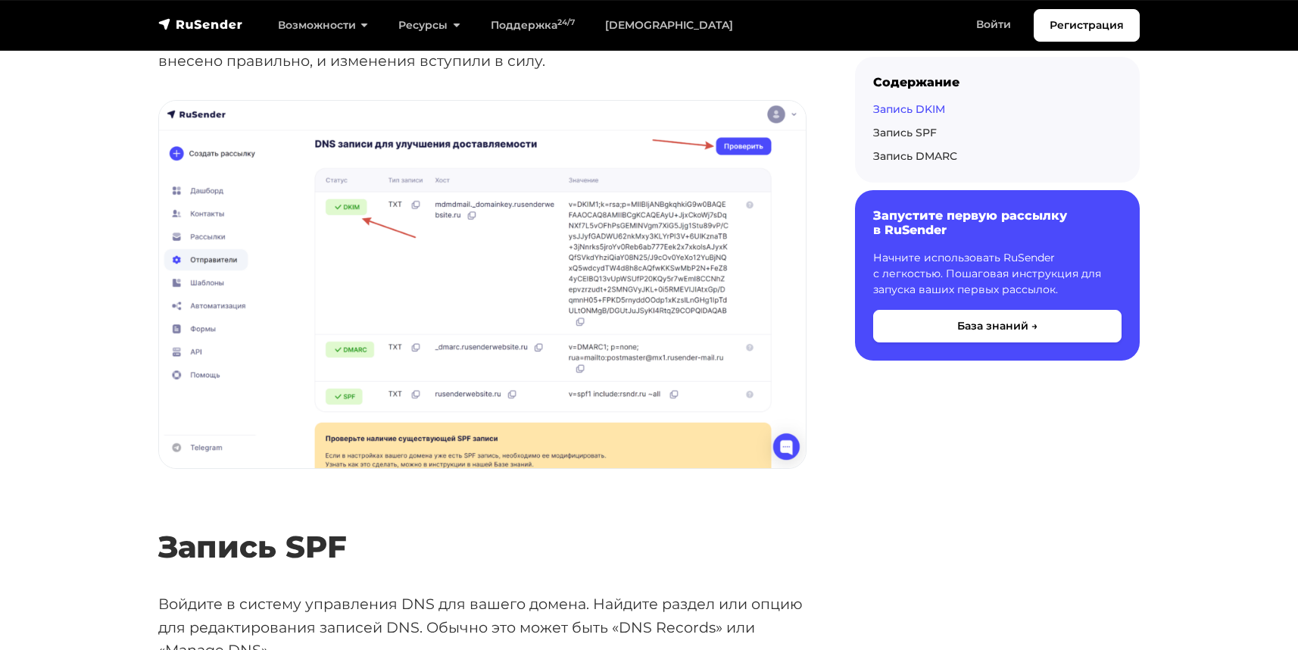
scroll to position [2503, 0]
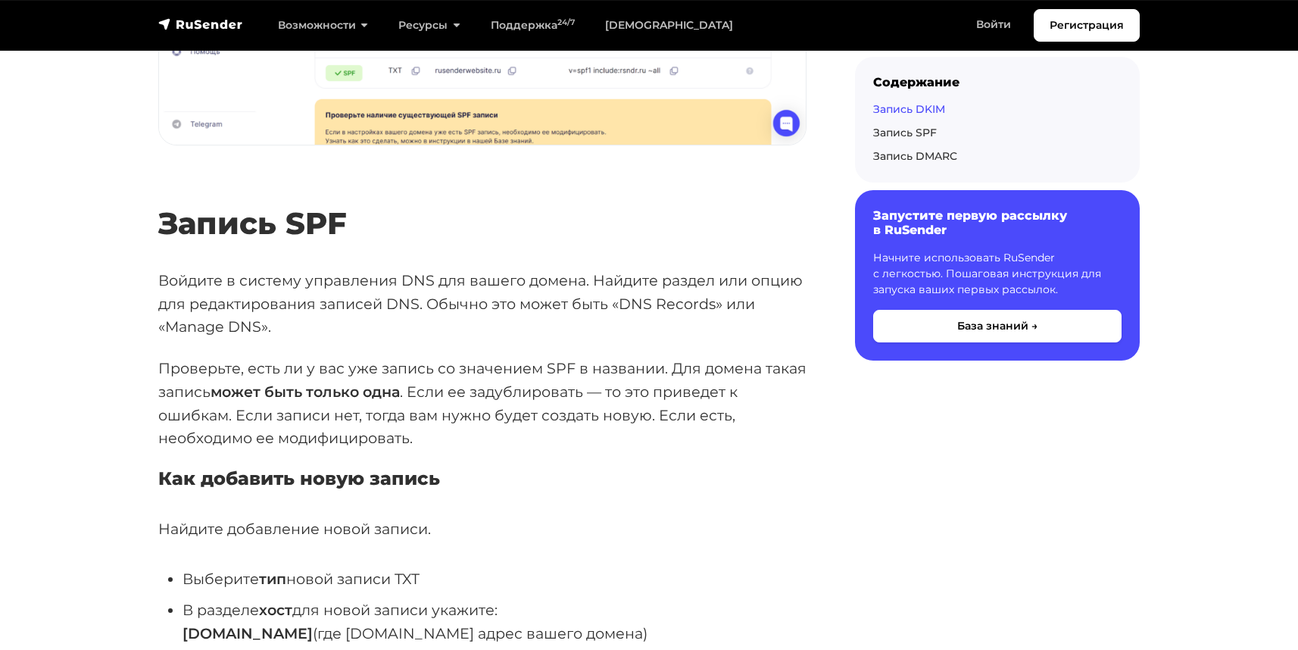
click at [838, 475] on div "Содержание Запись DKIM Запись SPF Запись DMARC Запустите первую рассылку в RuSe…" at bounding box center [982, 560] width 333 height 5473
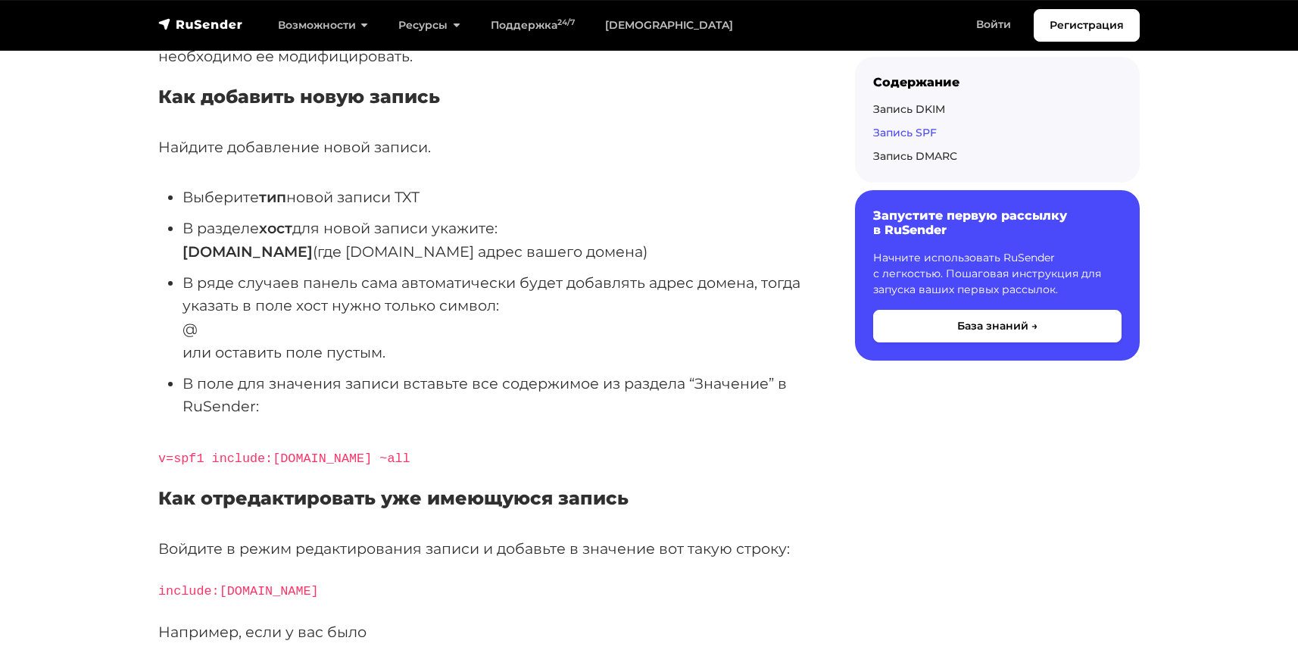
scroll to position [2910, 0]
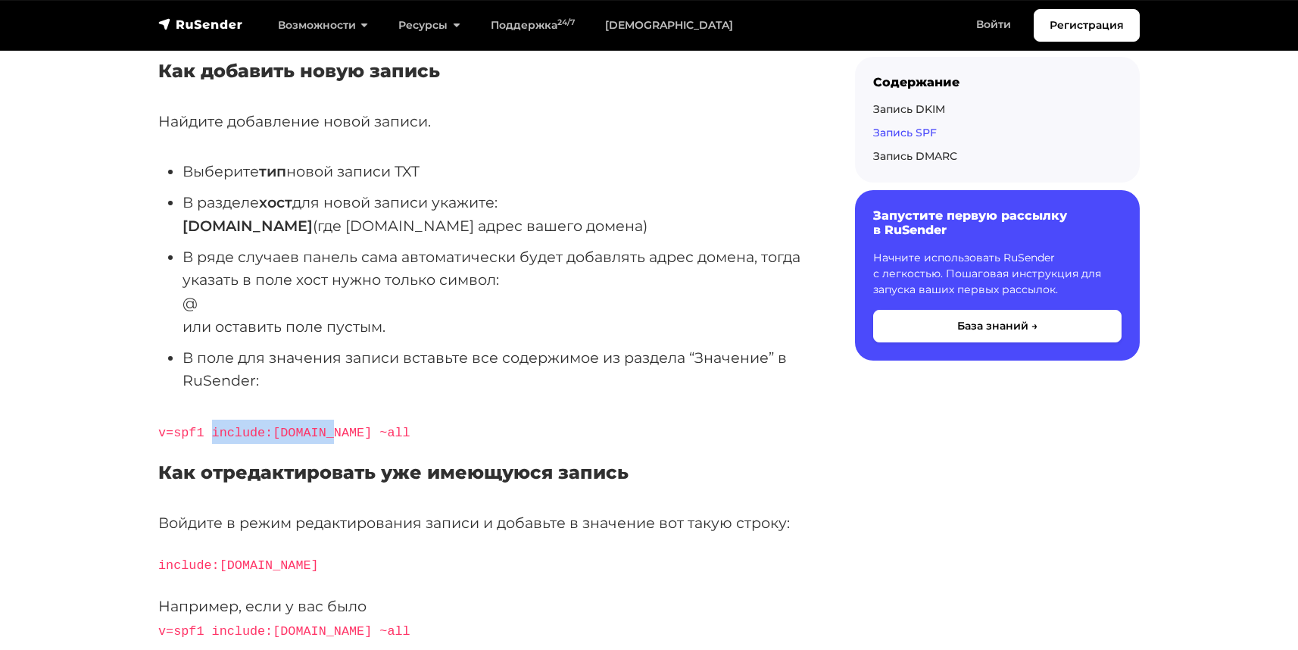
drag, startPoint x: 215, startPoint y: 372, endPoint x: 337, endPoint y: 363, distance: 122.3
click at [337, 420] on p "v=spf1 include:rsndr.ru ~all" at bounding box center [482, 432] width 648 height 24
copy code "include:rsndr.ru"
click at [467, 360] on div "При подтверждении домена для почтовых рассылок необходимо внести изменения в DN…" at bounding box center [482, 158] width 648 height 5483
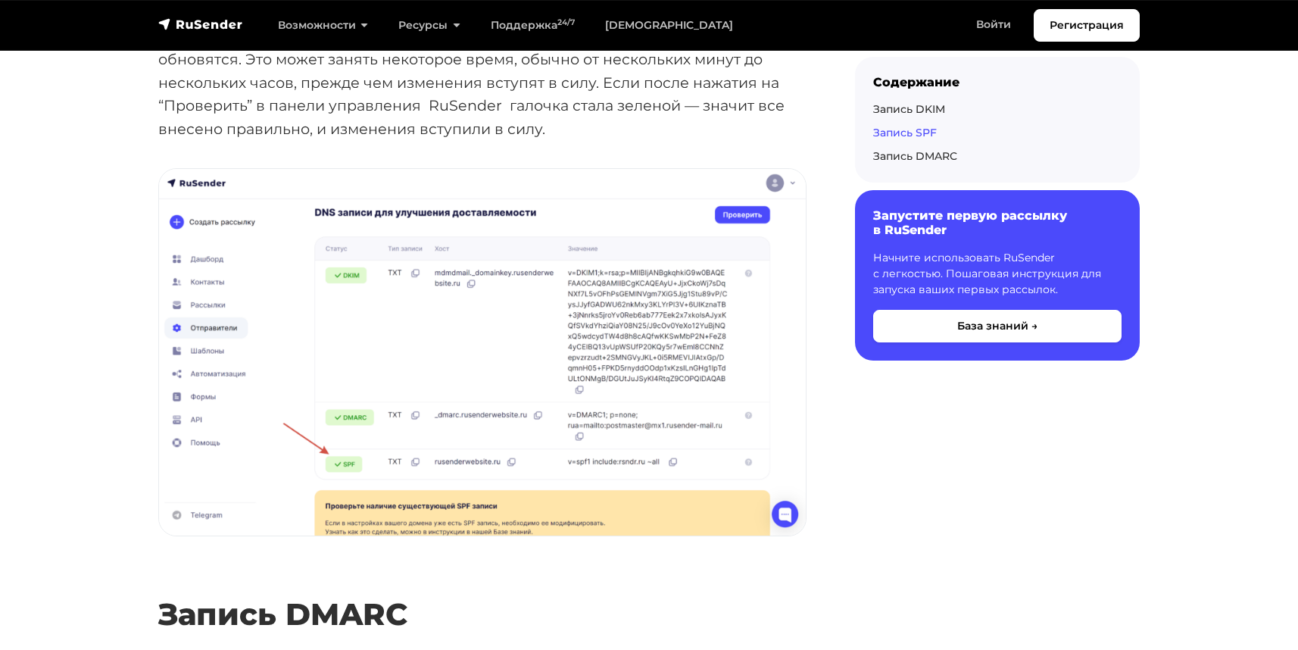
scroll to position [3211, 0]
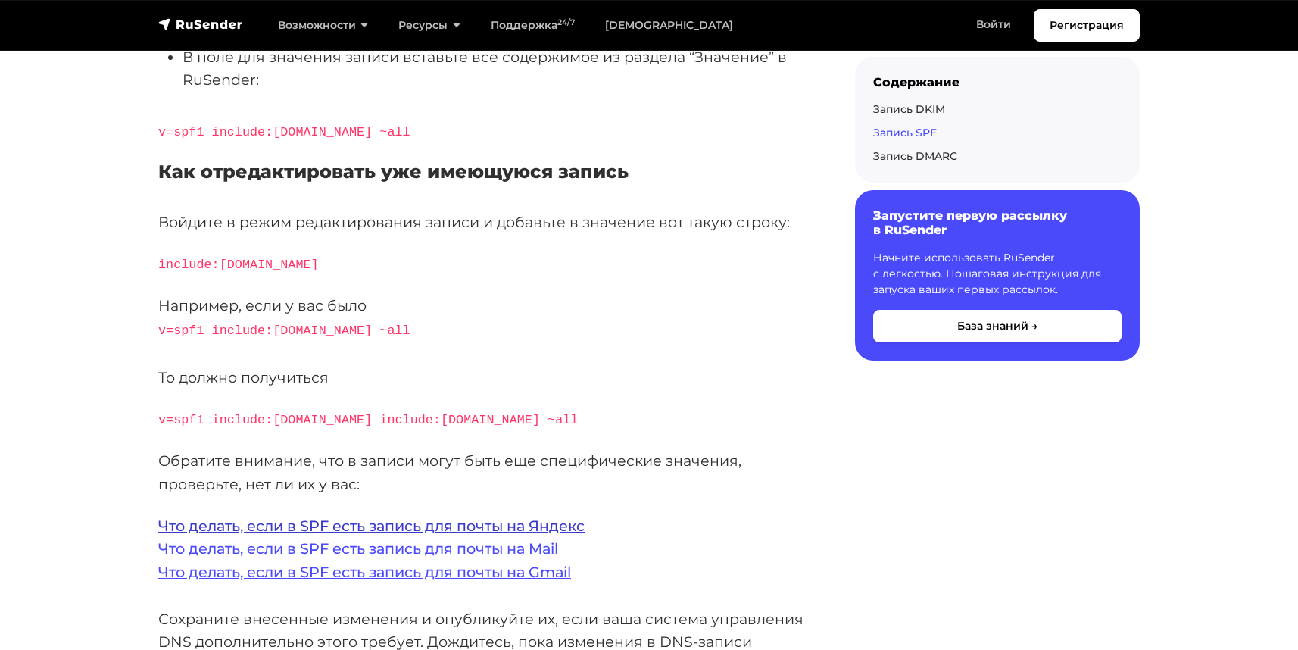
click at [463, 516] on link "Что делать, если в SPF есть запись для почты на Яндекс" at bounding box center [371, 525] width 426 height 18
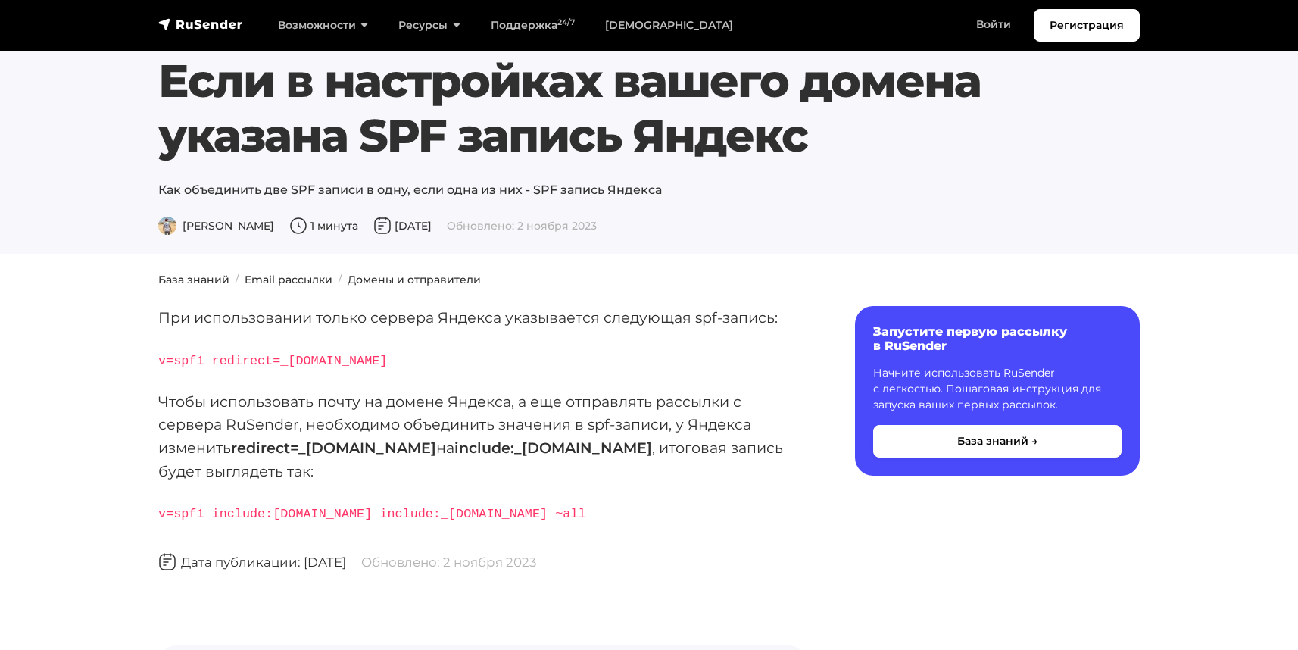
scroll to position [65, 0]
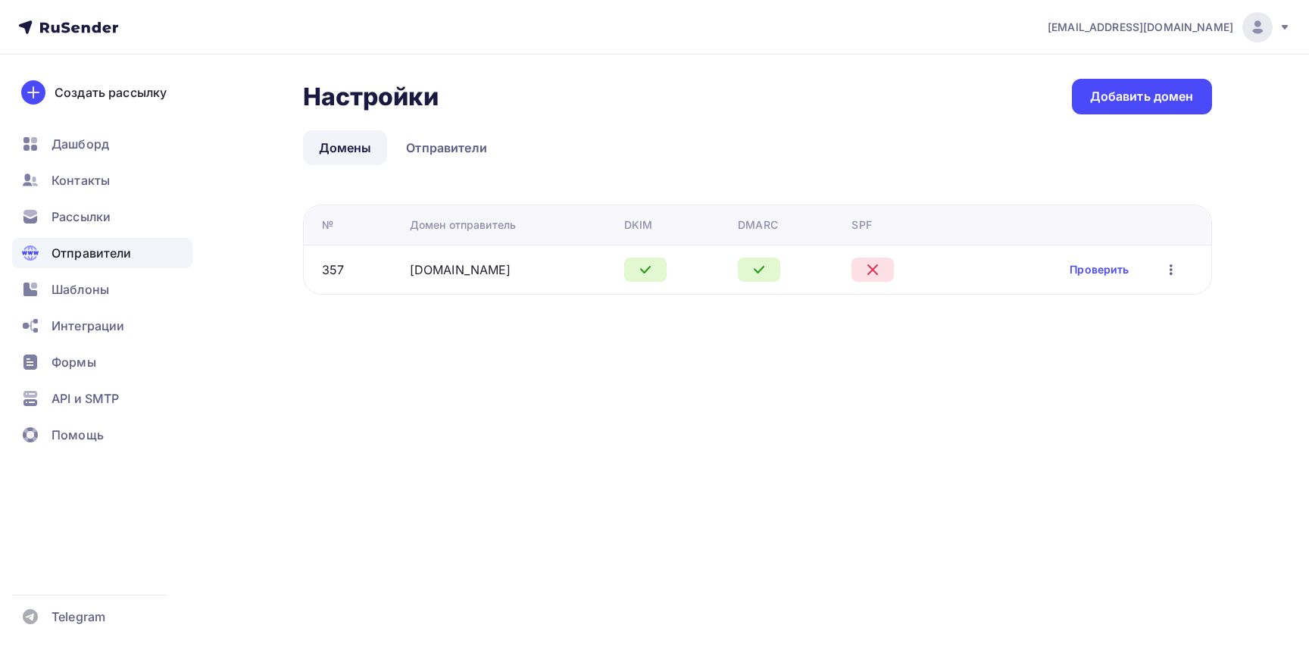
click at [1083, 359] on div "[EMAIL_ADDRESS][DOMAIN_NAME] Аккаунт Тарифы Выйти Создать рассылку [GEOGRAPHIC_…" at bounding box center [654, 325] width 1309 height 650
click at [1102, 269] on link "Проверить" at bounding box center [1098, 269] width 59 height 15
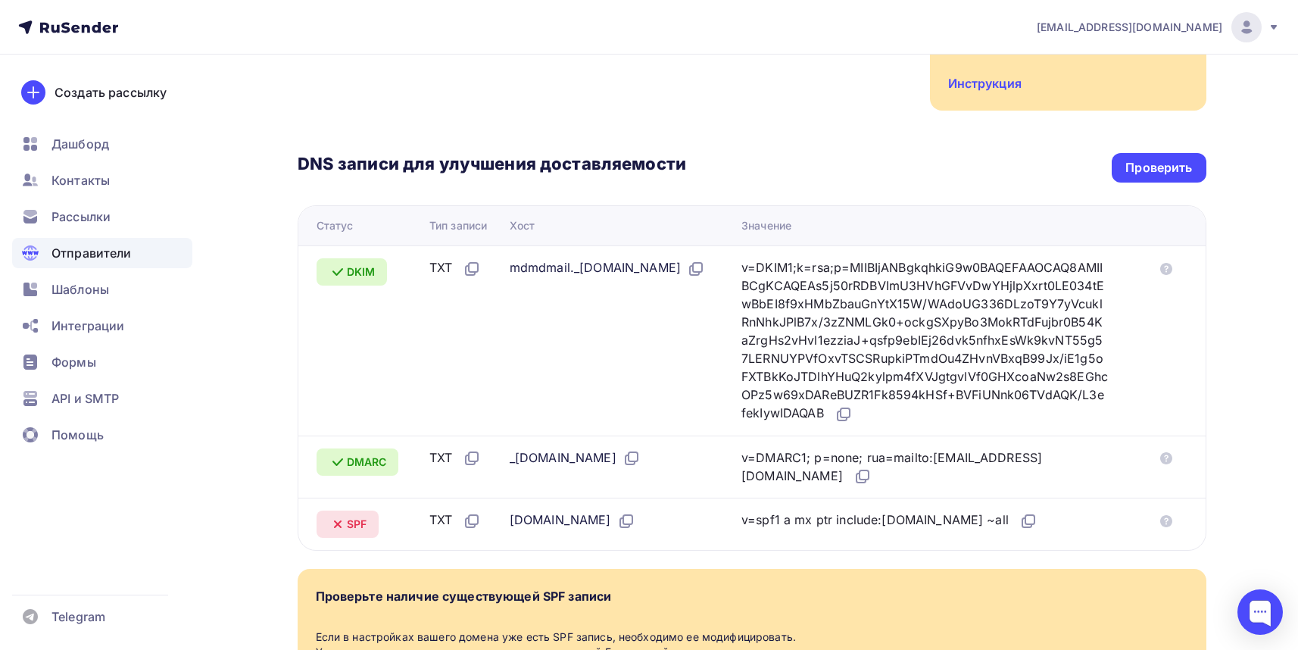
scroll to position [132, 0]
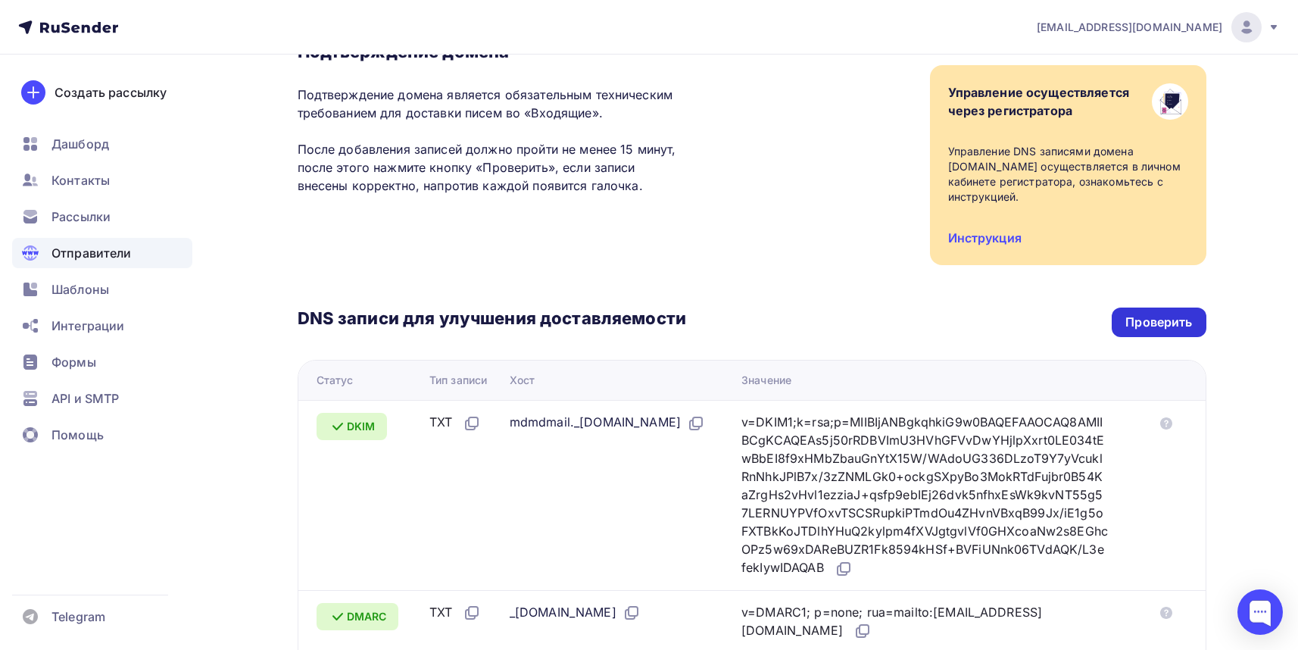
click at [1171, 314] on div "Проверить" at bounding box center [1158, 322] width 67 height 17
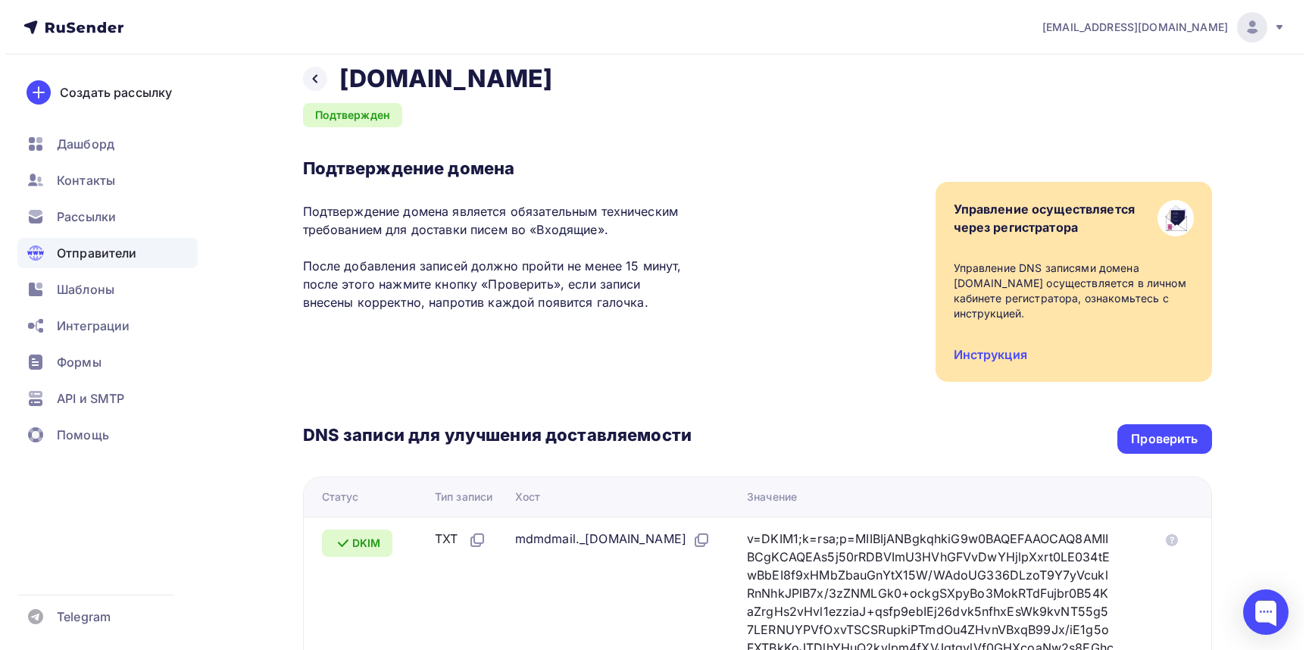
scroll to position [0, 0]
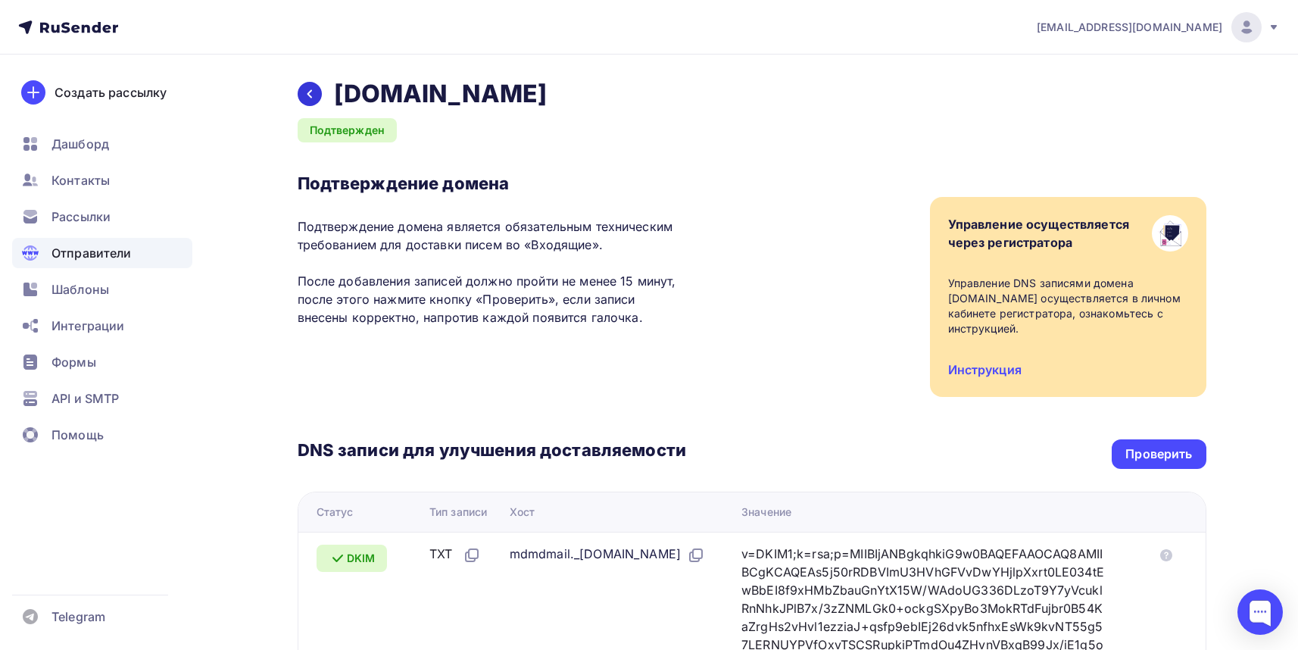
click at [314, 96] on icon at bounding box center [310, 94] width 12 height 12
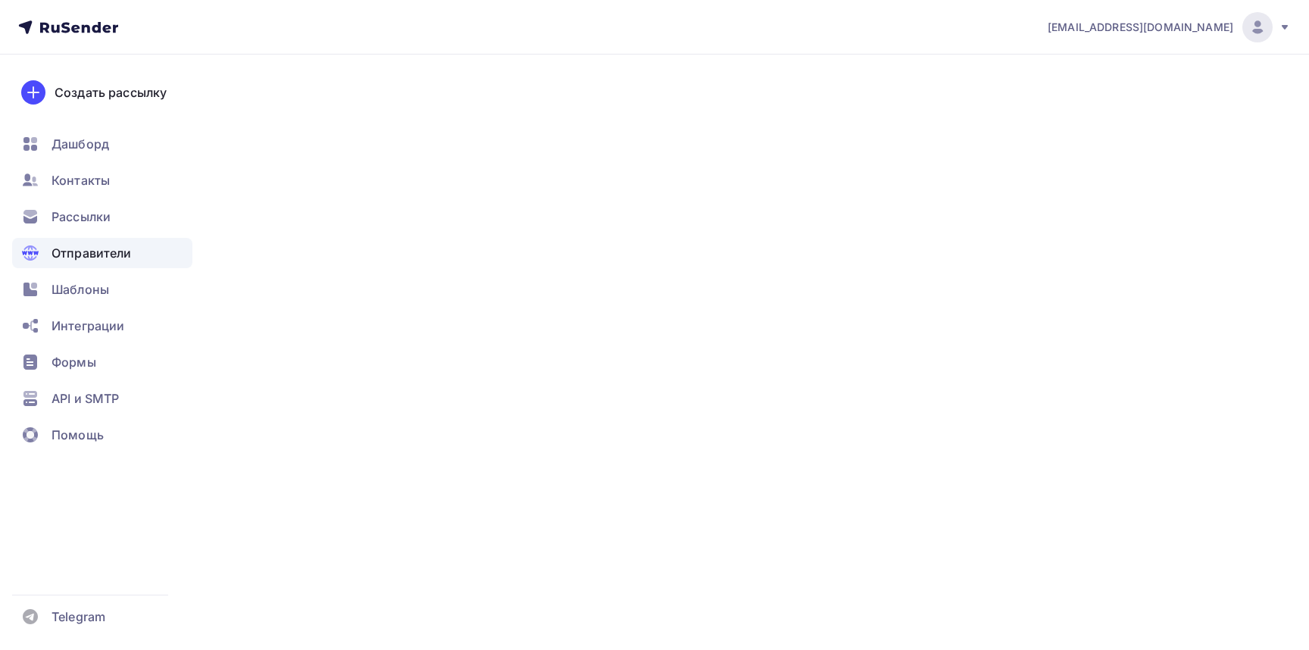
click at [438, 146] on link "Отправители" at bounding box center [446, 147] width 113 height 35
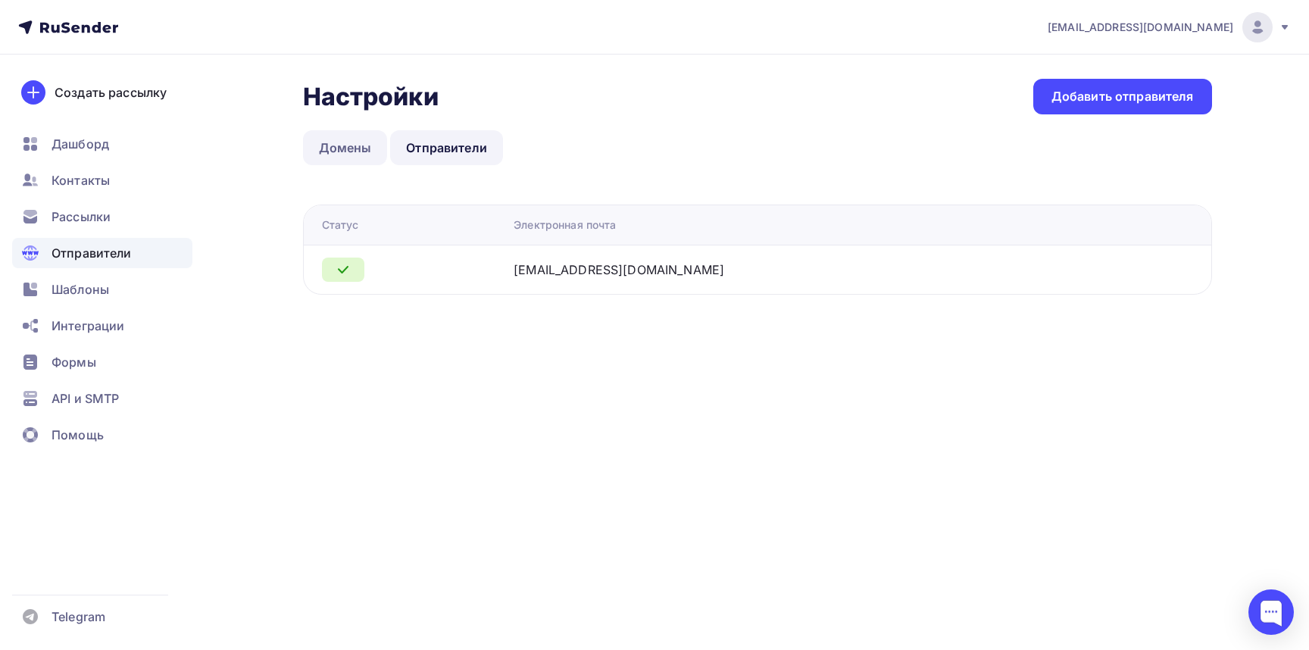
click at [335, 143] on link "Домены" at bounding box center [345, 147] width 85 height 35
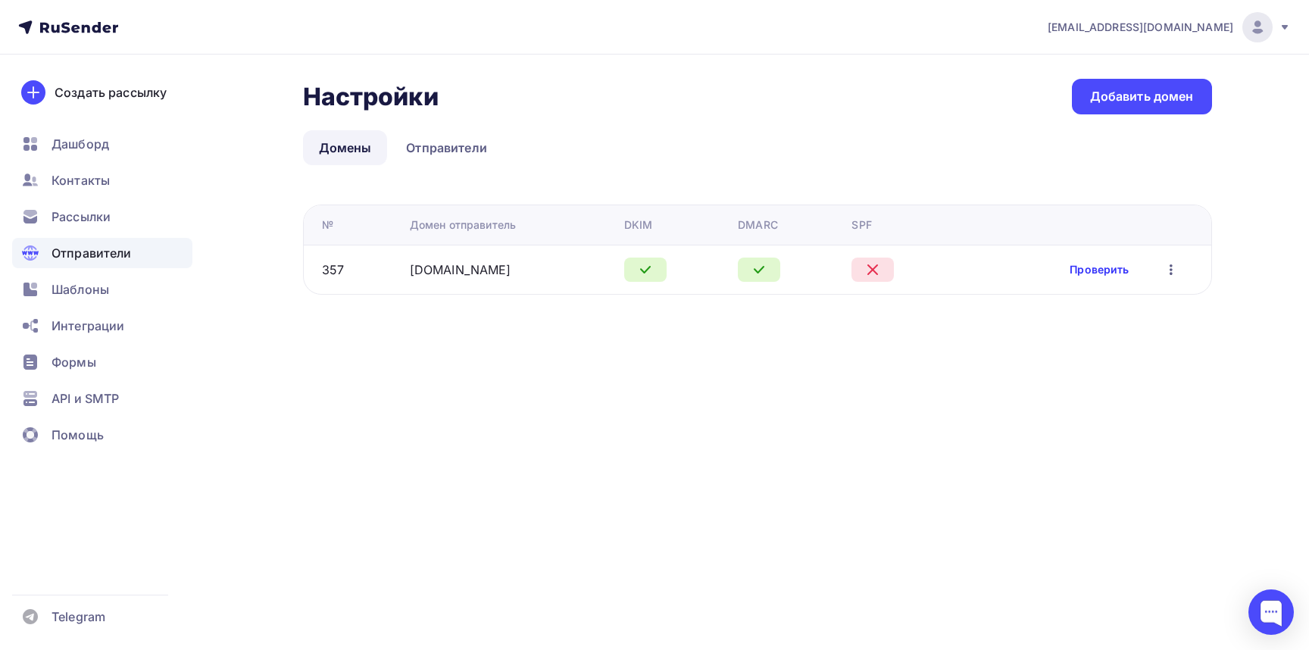
click at [1101, 266] on link "Проверить" at bounding box center [1098, 269] width 59 height 15
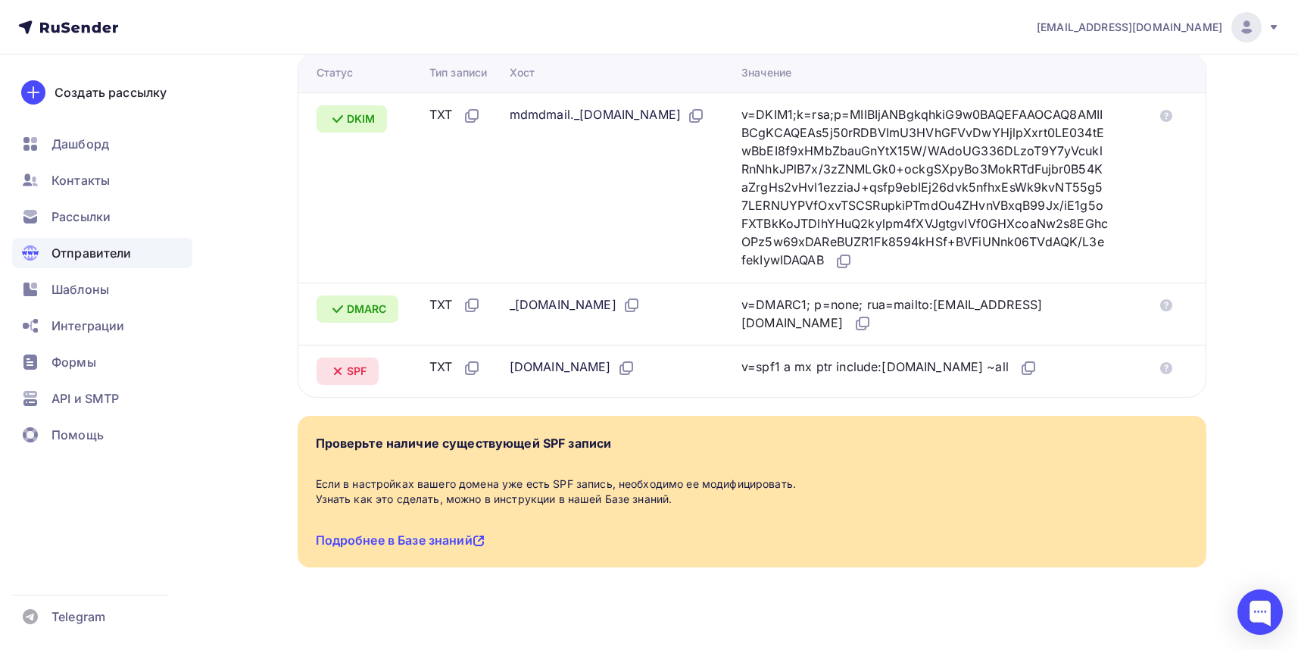
scroll to position [136, 0]
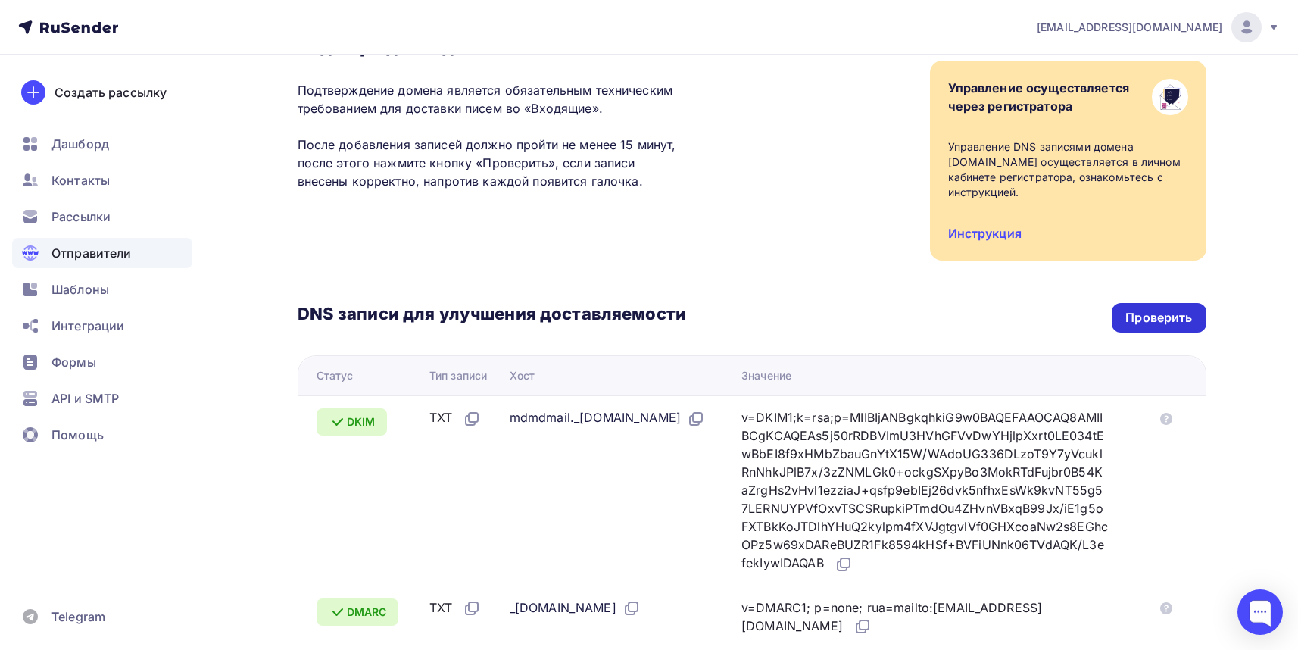
click at [1153, 309] on div "Проверить" at bounding box center [1158, 317] width 67 height 17
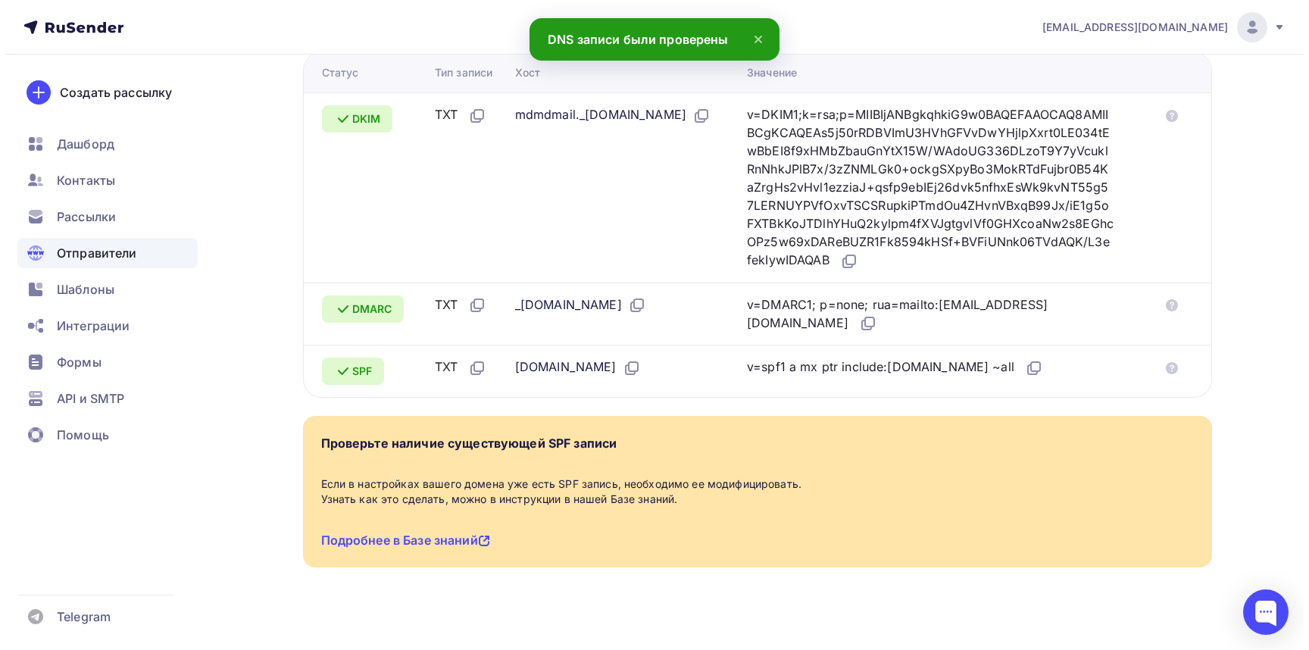
scroll to position [0, 0]
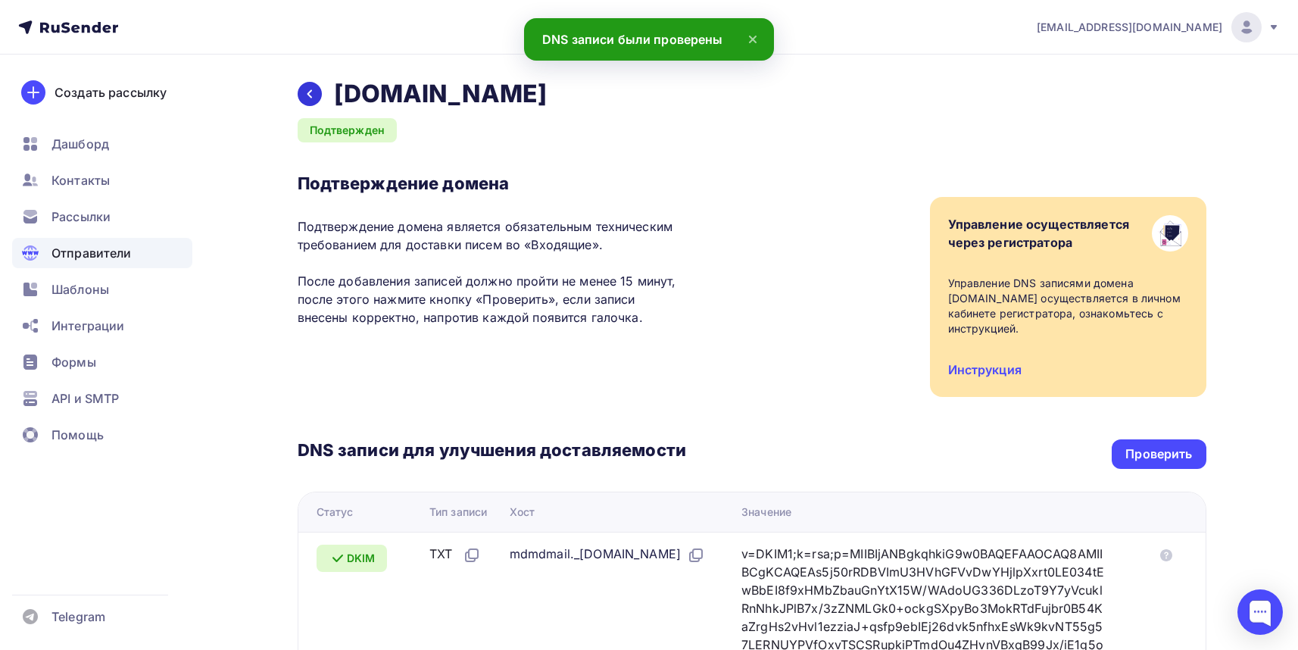
click at [309, 89] on icon at bounding box center [310, 94] width 12 height 12
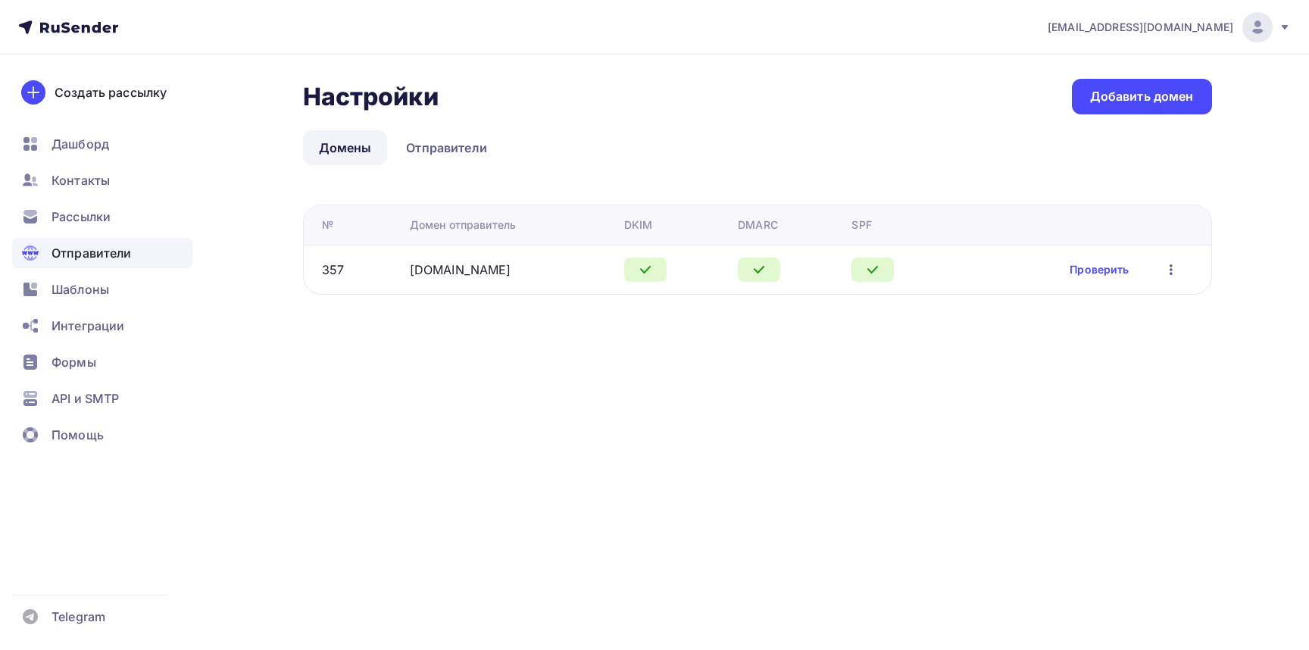
click at [112, 211] on div "Рассылки" at bounding box center [102, 216] width 180 height 30
click at [79, 218] on span "Рассылки" at bounding box center [80, 216] width 59 height 18
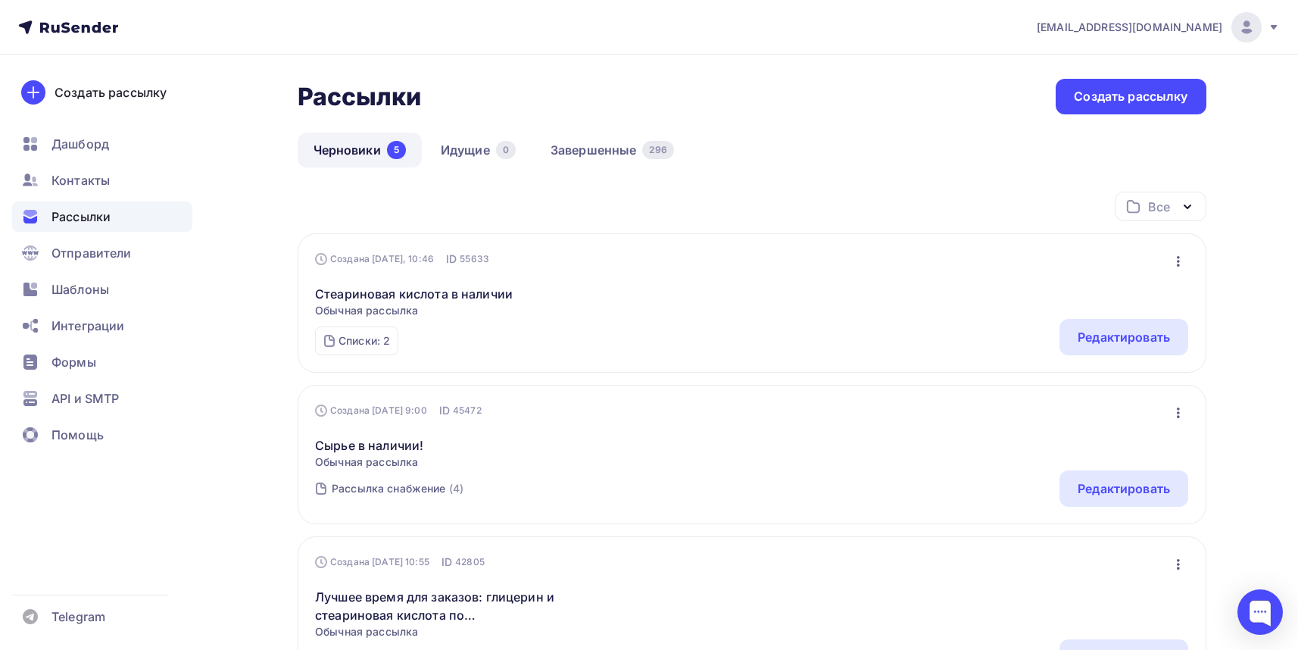
click at [1178, 259] on icon "button" at bounding box center [1178, 261] width 3 height 11
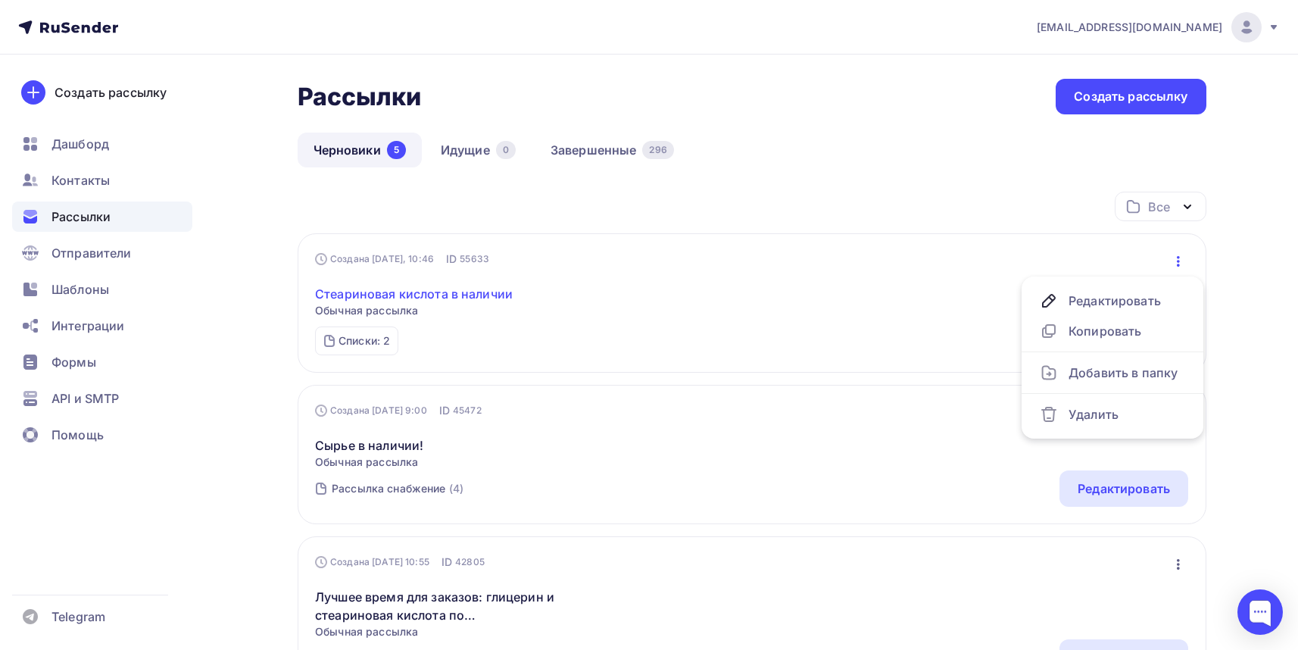
click at [367, 291] on link "Стеариновая кислота в наличии" at bounding box center [414, 294] width 198 height 18
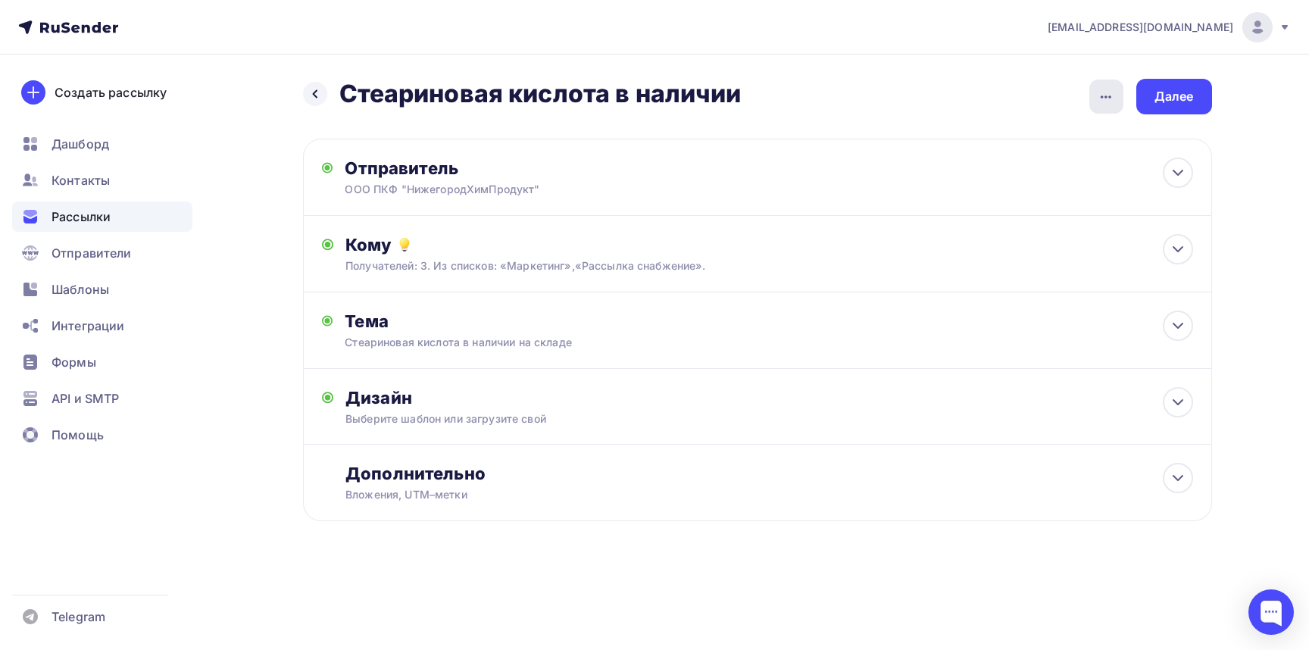
click at [1105, 96] on icon "button" at bounding box center [1105, 96] width 11 height 3
click at [1293, 94] on div "[EMAIL_ADDRESS][DOMAIN_NAME] Аккаунт Тарифы Выйти Создать рассылку [GEOGRAPHIC_…" at bounding box center [654, 309] width 1309 height 619
click at [1183, 96] on div "Далее" at bounding box center [1173, 96] width 39 height 17
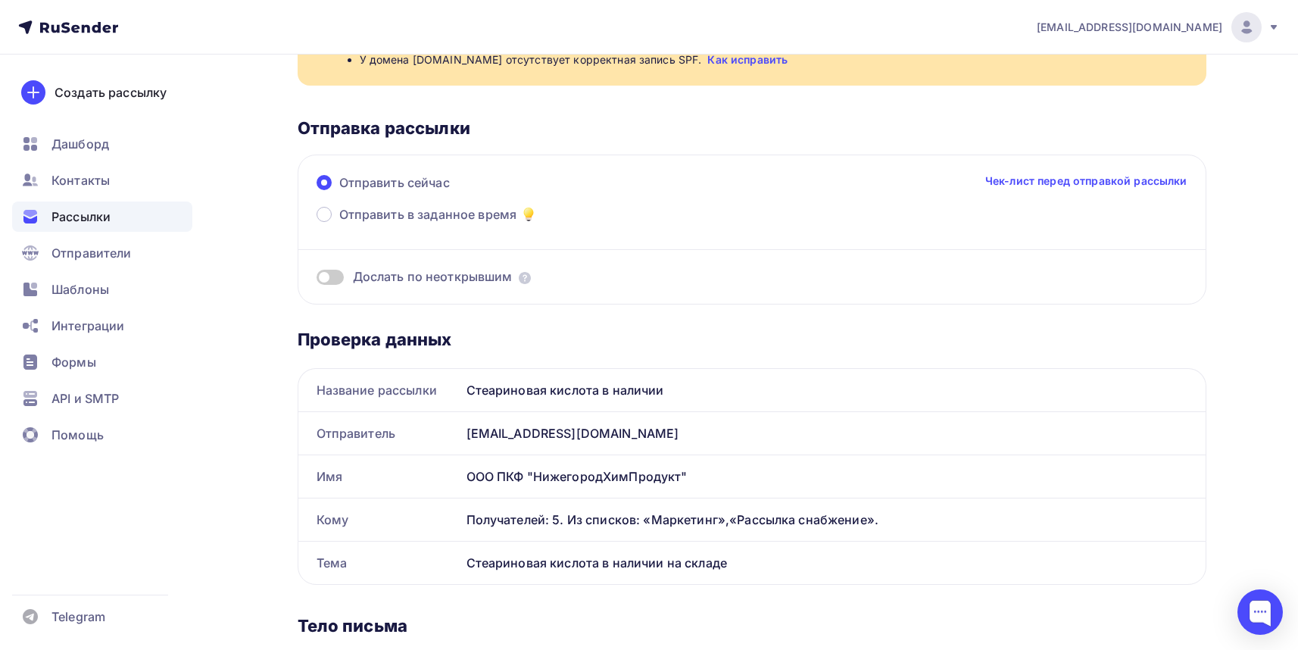
scroll to position [2, 0]
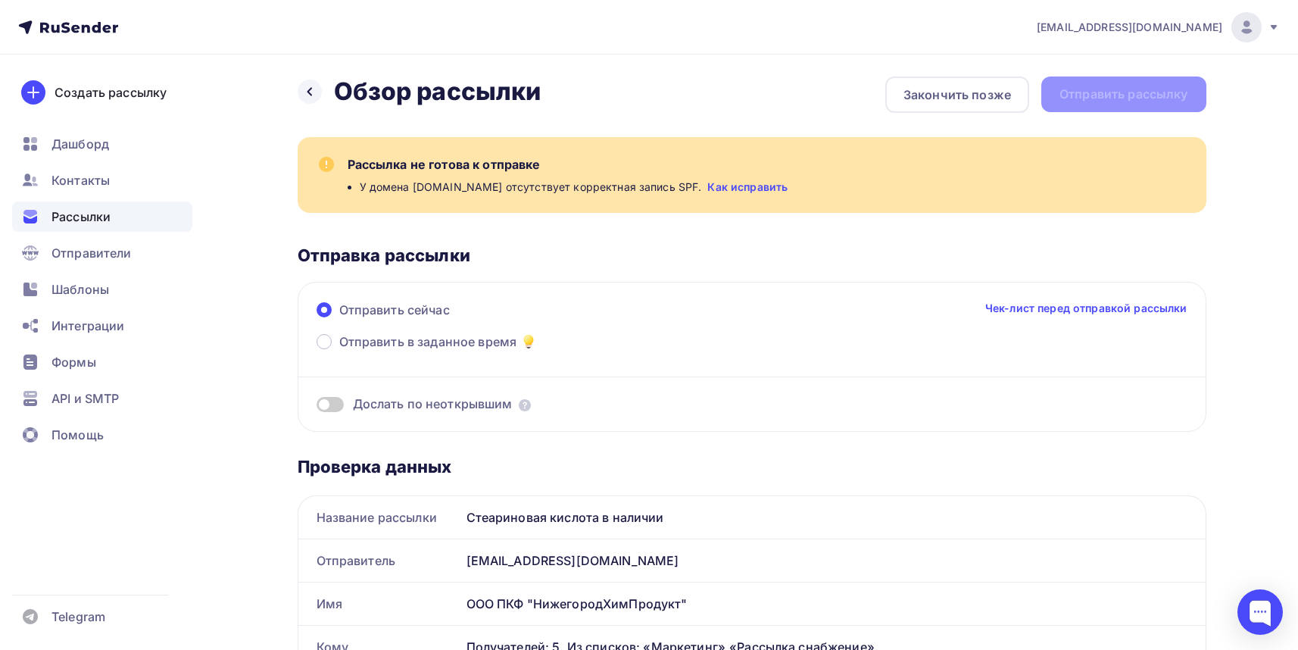
click at [707, 189] on link "Как исправить" at bounding box center [747, 186] width 80 height 15
click at [309, 95] on icon at bounding box center [310, 92] width 12 height 12
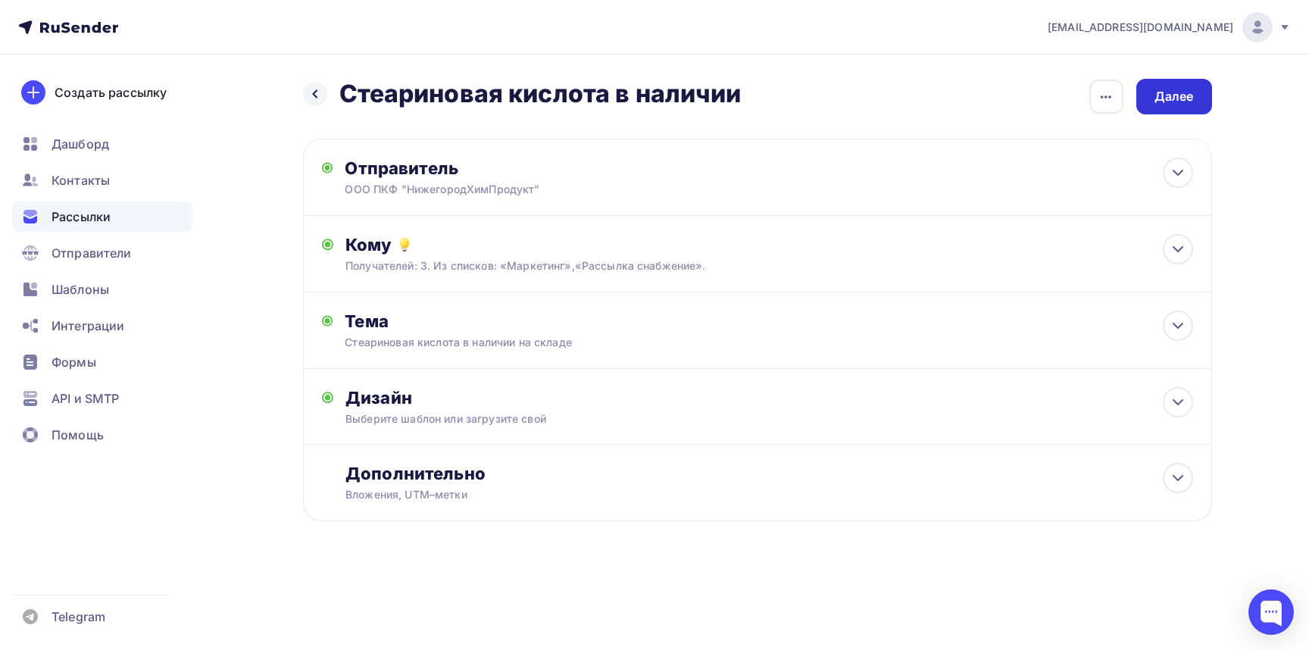
click at [1181, 98] on div "Далее" at bounding box center [1173, 96] width 39 height 17
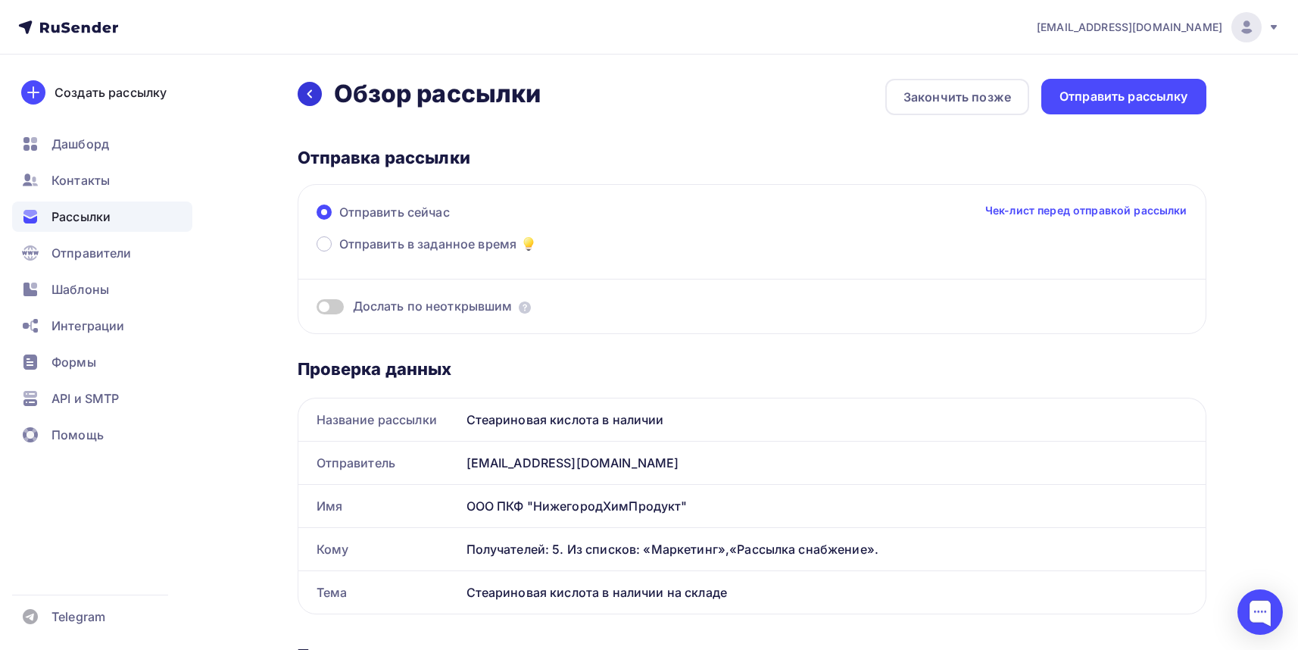
click at [316, 93] on div at bounding box center [310, 94] width 24 height 24
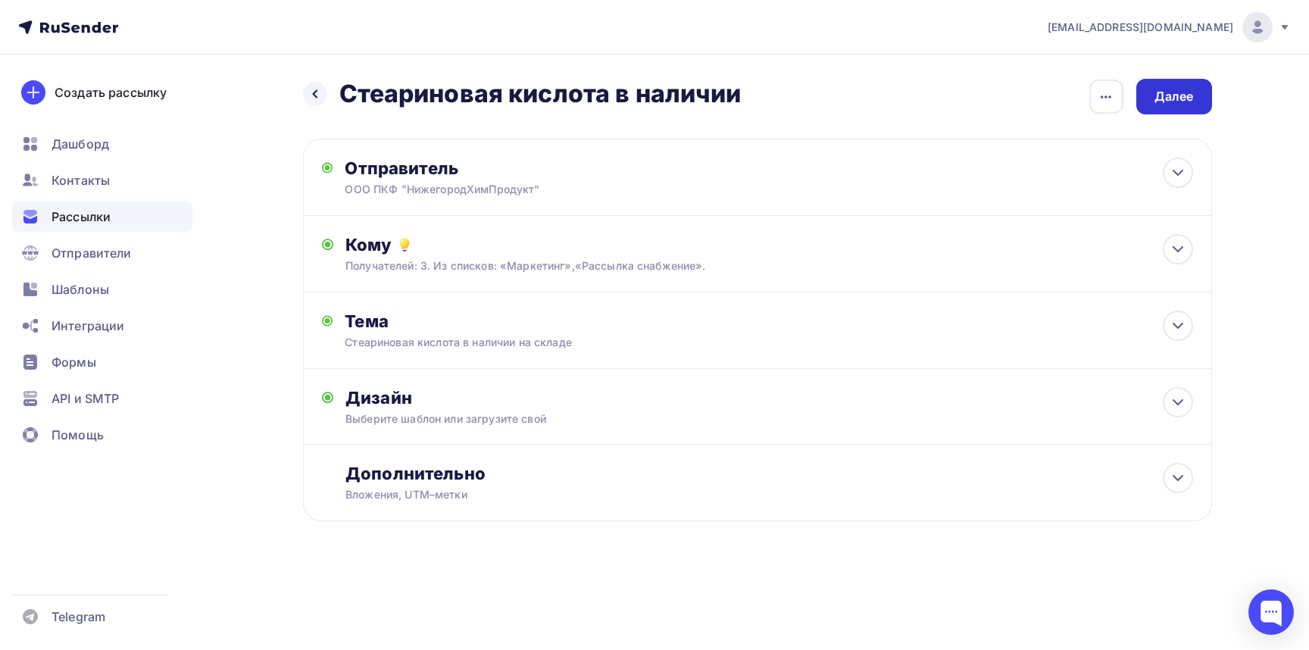
click at [1181, 89] on div "Далее" at bounding box center [1173, 96] width 39 height 17
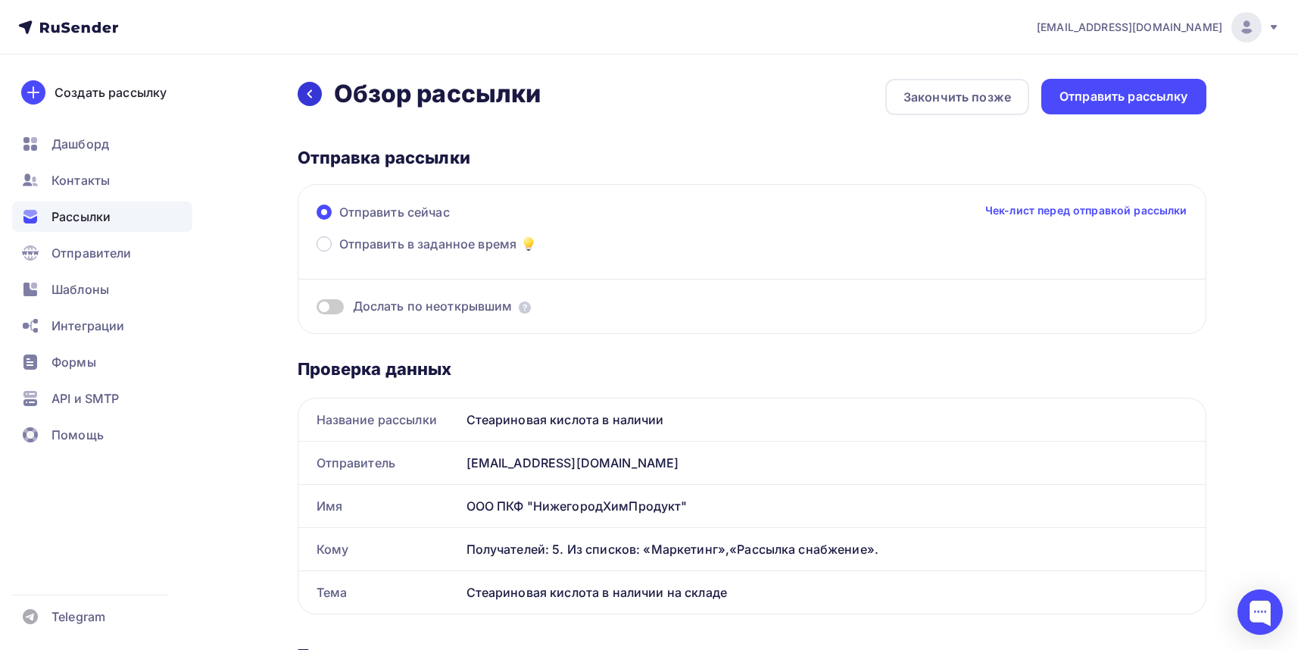
click at [302, 97] on div at bounding box center [310, 94] width 24 height 24
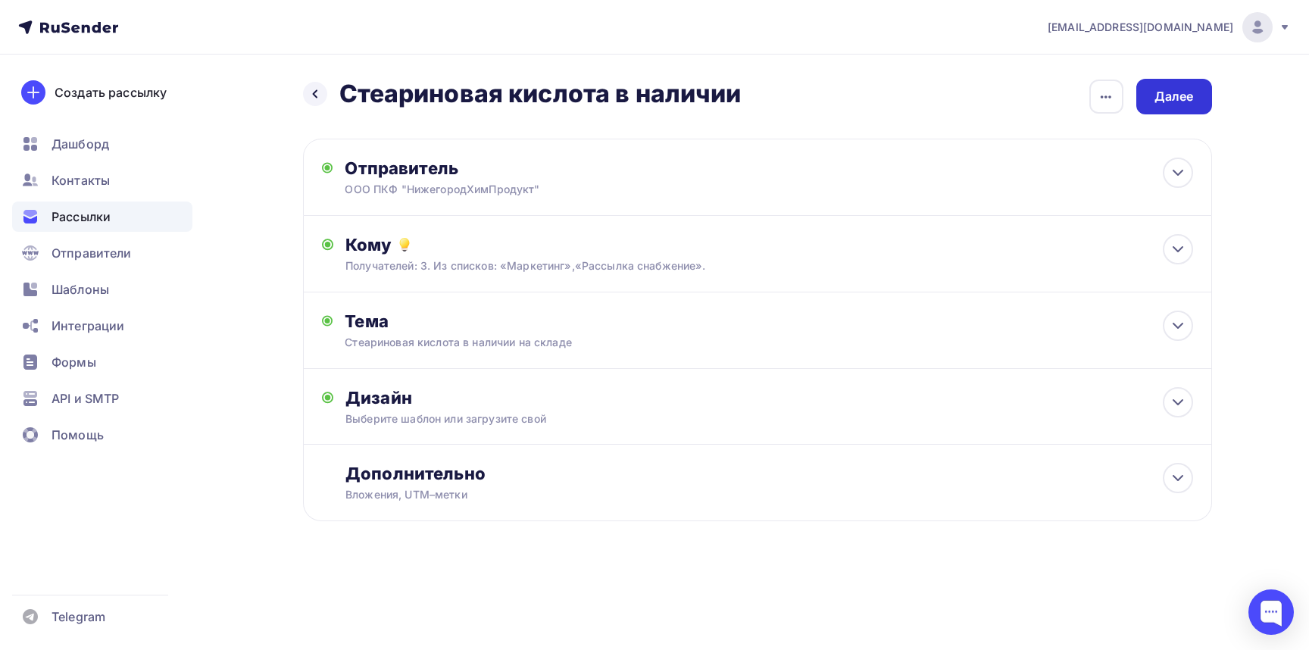
click at [1202, 95] on div "Далее" at bounding box center [1174, 97] width 76 height 36
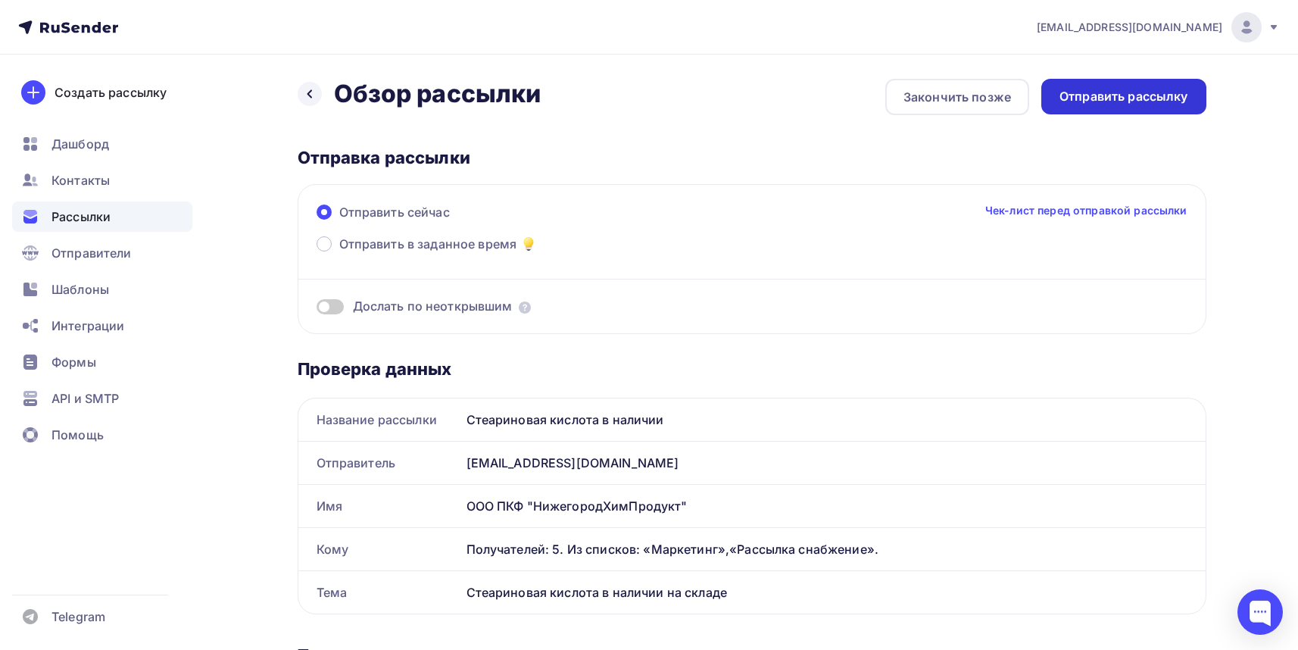
click at [1177, 93] on div "Отправить рассылку" at bounding box center [1123, 96] width 129 height 17
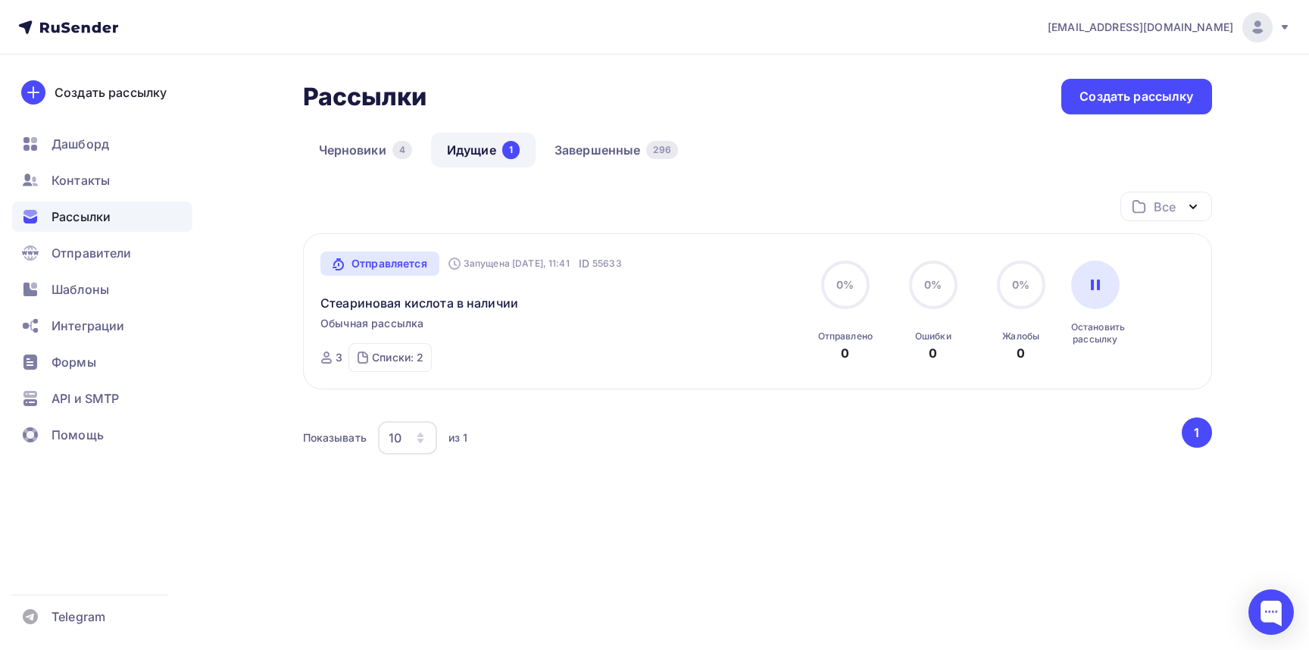
click at [672, 591] on div "Рассылки Рассылки Создать рассылку [GEOGRAPHIC_DATA] 4 Идущие 1 Завершенные 296…" at bounding box center [654, 332] width 1241 height 554
click at [747, 526] on div "Все Все папки Создать новую папку Отправляется Запущена [DATE], 11:41 ID 55633 …" at bounding box center [757, 370] width 909 height 357
click at [147, 221] on div "Рассылки" at bounding box center [102, 216] width 180 height 30
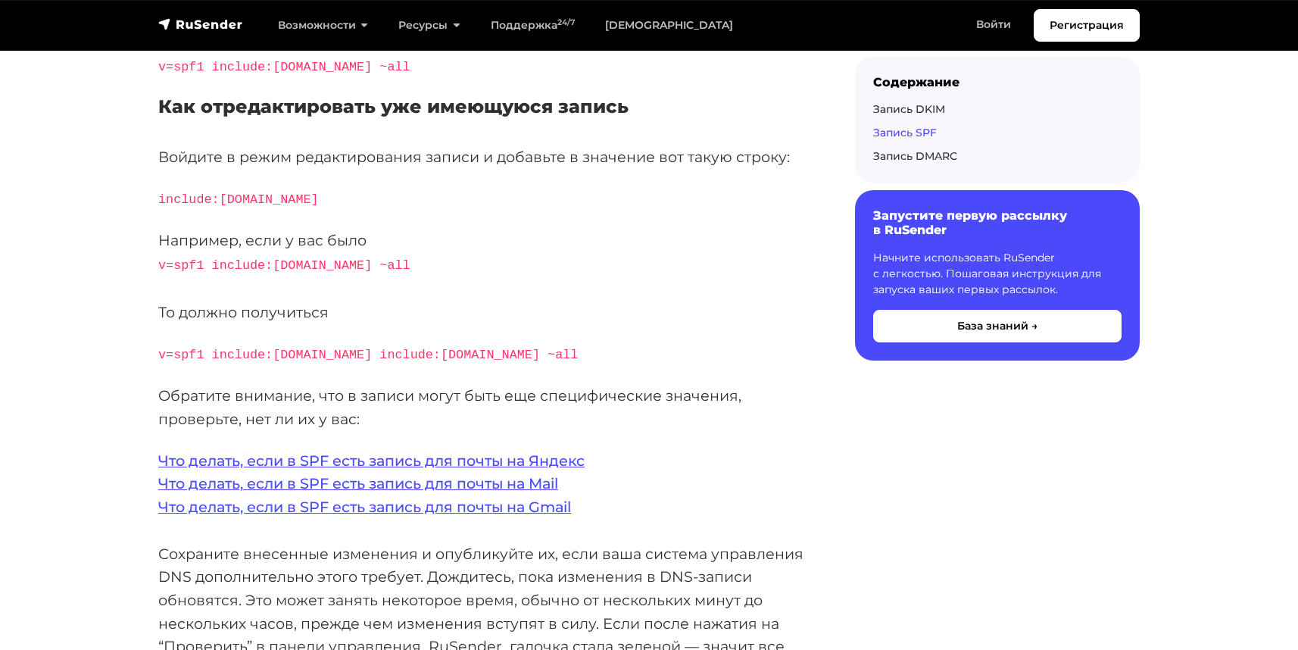
scroll to position [3302, 0]
